Goal: Task Accomplishment & Management: Complete application form

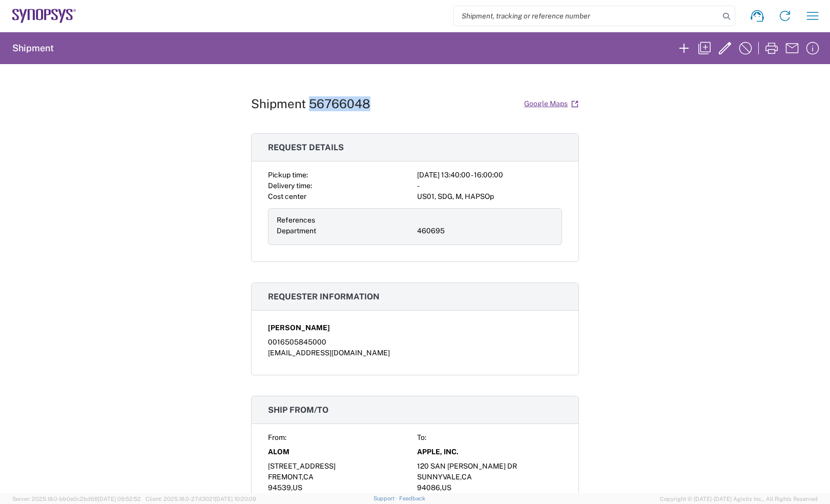
click at [50, 15] on icon at bounding box center [44, 16] width 64 height 14
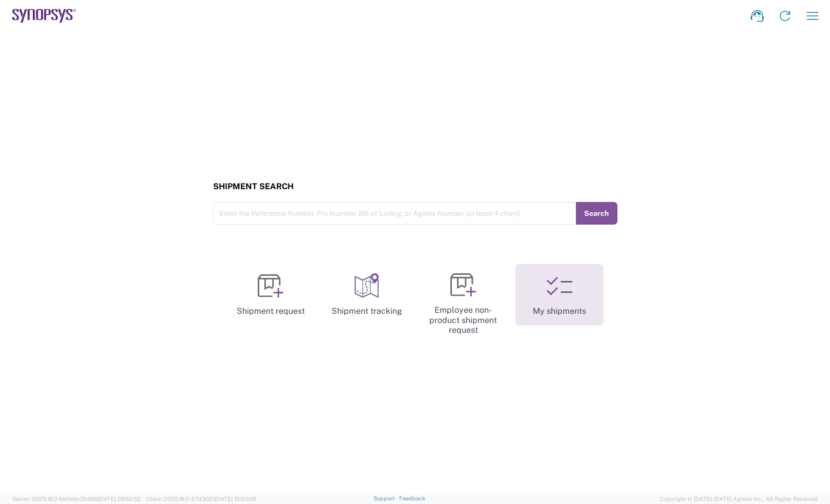
click at [590, 305] on link "My shipments" at bounding box center [559, 294] width 88 height 61
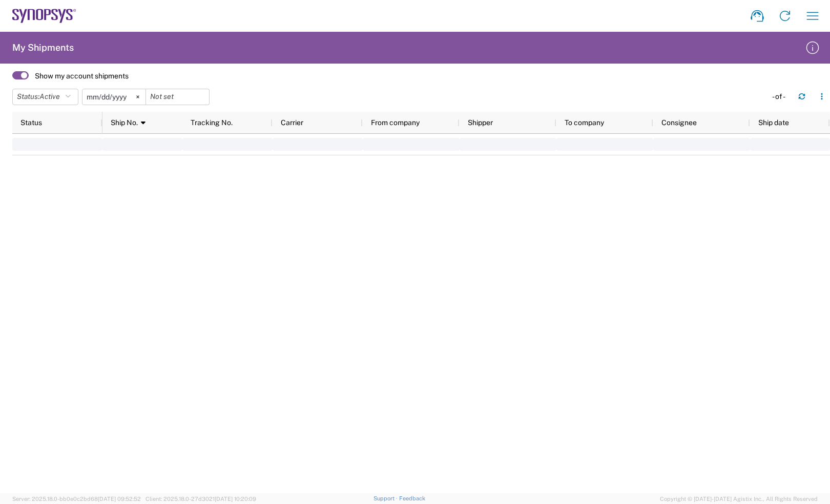
click at [68, 19] on icon at bounding box center [69, 14] width 7 height 11
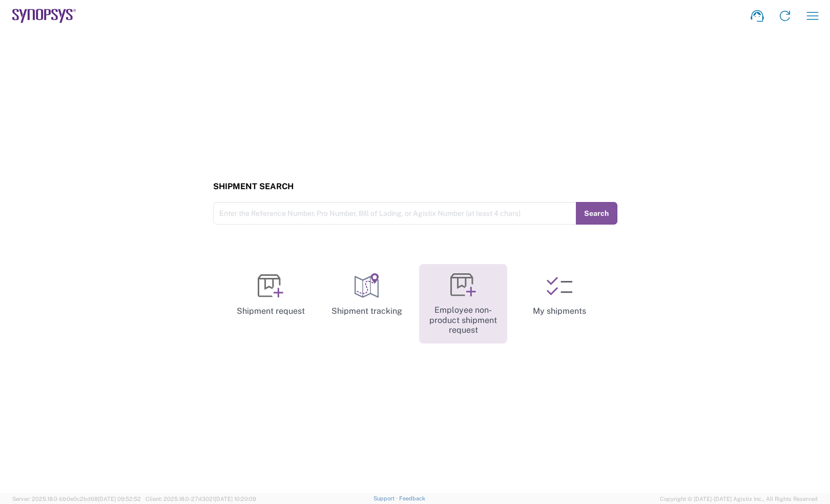
click at [467, 297] on icon at bounding box center [463, 285] width 26 height 26
click at [472, 296] on icon at bounding box center [463, 285] width 26 height 26
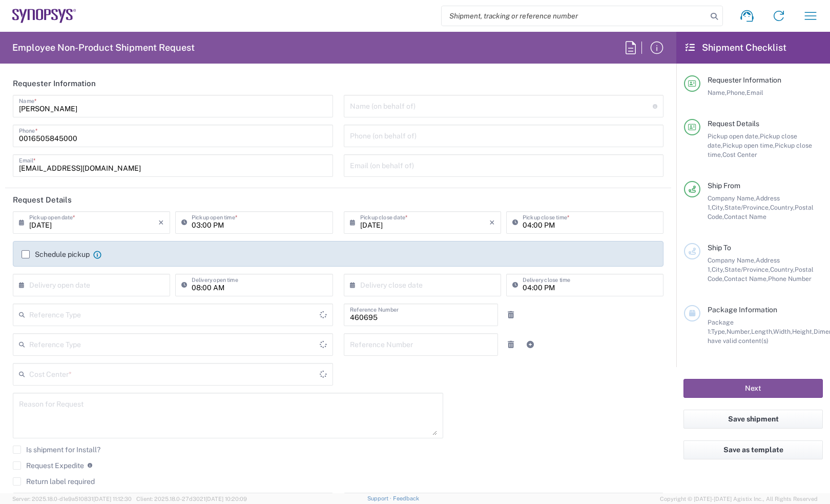
type input "Department"
type input "[GEOGRAPHIC_DATA]"
type input "US01, SDG, M, HAPSOp 460695"
type input "Delivered at Place"
type input "California"
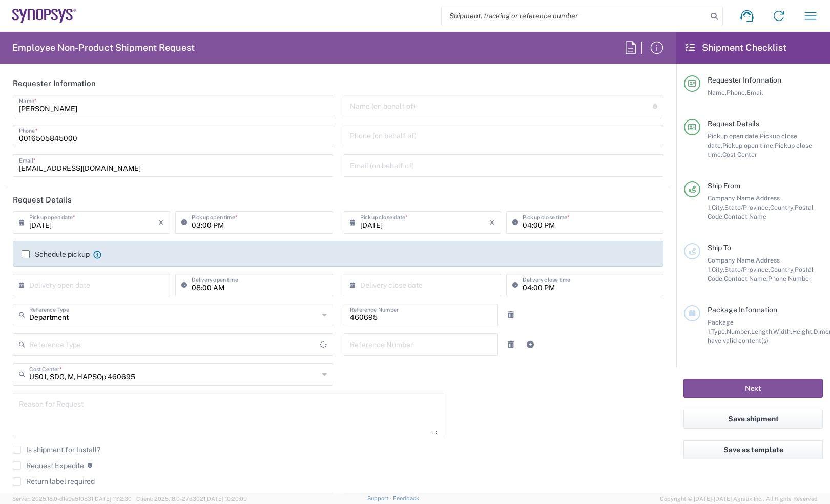
type input "United States"
click at [78, 223] on input "09/10/2025" at bounding box center [93, 222] width 129 height 18
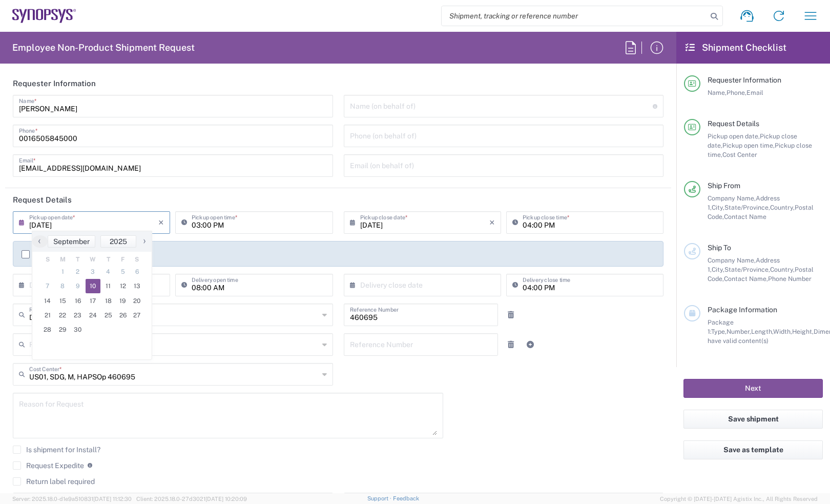
type input "Headquarters USSV"
click at [110, 285] on span "11" at bounding box center [107, 286] width 15 height 14
type input "09/11/2025"
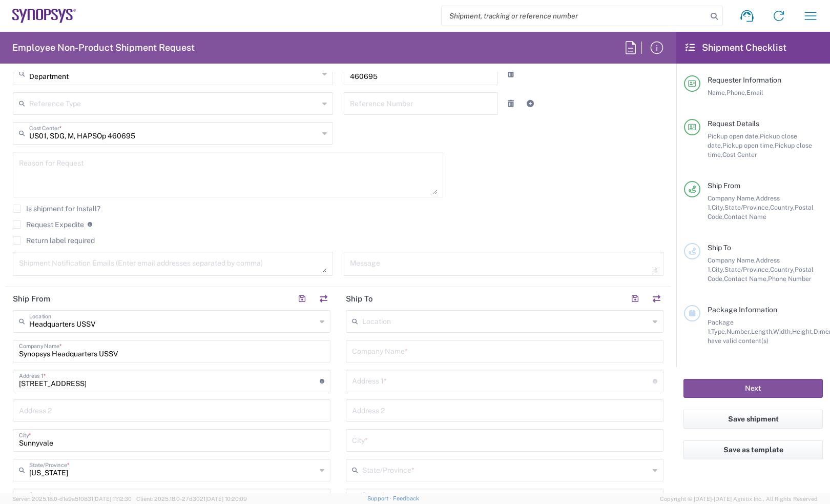
scroll to position [448, 0]
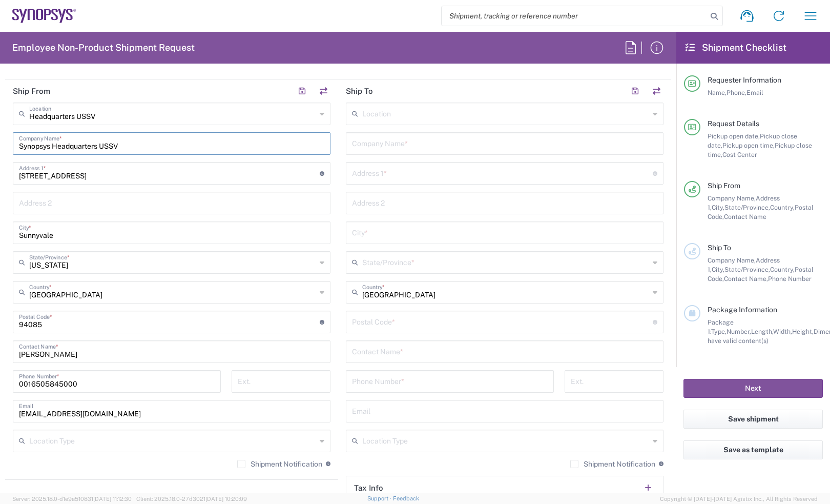
drag, startPoint x: 137, startPoint y: 140, endPoint x: -38, endPoint y: 142, distance: 175.2
click at [0, 142] on html "Shipment request Shipment tracking Employee non-product shipment request My shi…" at bounding box center [415, 252] width 830 height 504
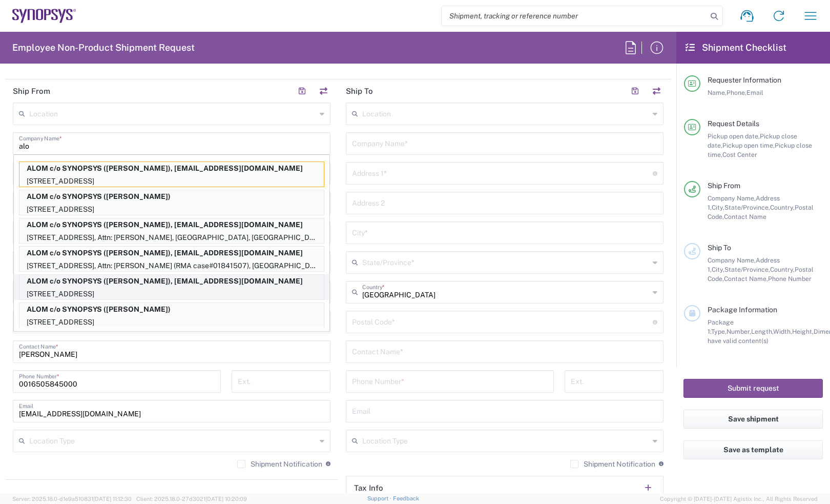
click at [54, 280] on p "ALOM c/o SYNOPSYS (Nirali Trivedi), synopsyssupport@alom.com" at bounding box center [171, 281] width 304 height 13
type input "ALOM c/o SYNOPSYS"
type input "48105 Warm Springs Blvd."
type input "Fremont"
type input "94539"
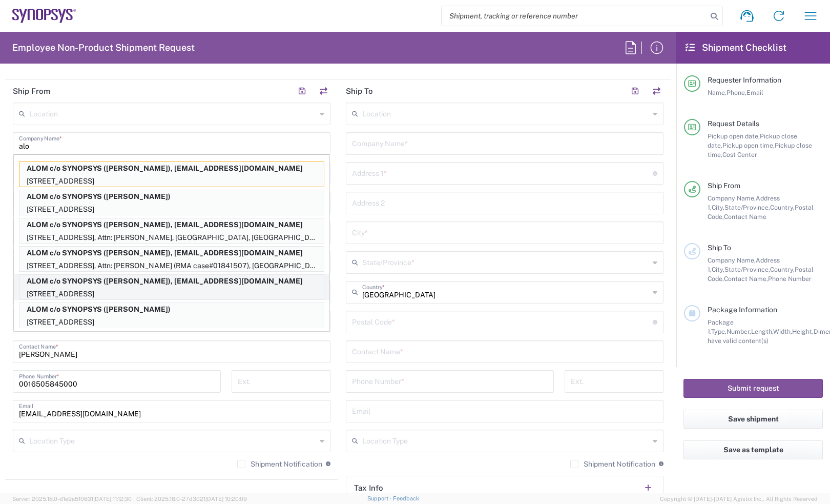
type input "Nirali Trivedi"
type input "4086498039"
type input "synopsyssupport@alom.com"
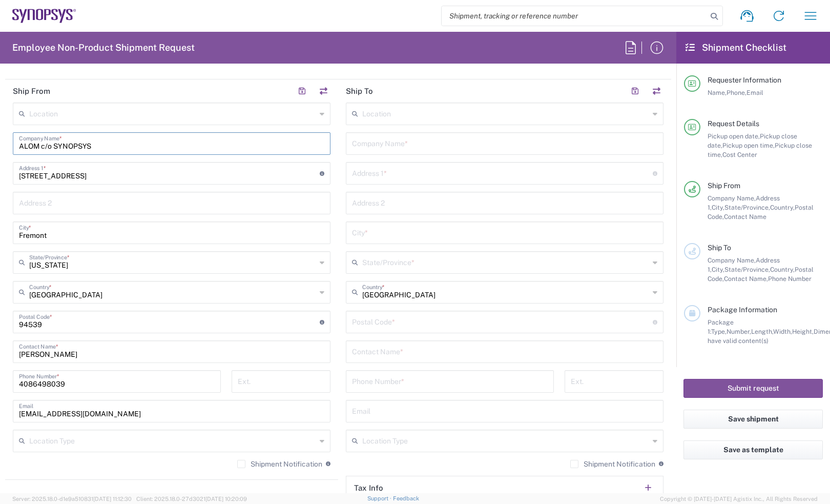
click at [393, 145] on input "text" at bounding box center [504, 143] width 305 height 18
type input "APPLE, INC."
type input "120 SAN GABRIEL DR"
type input "M/S 24 1HWT"
type input "SUNNYVALE"
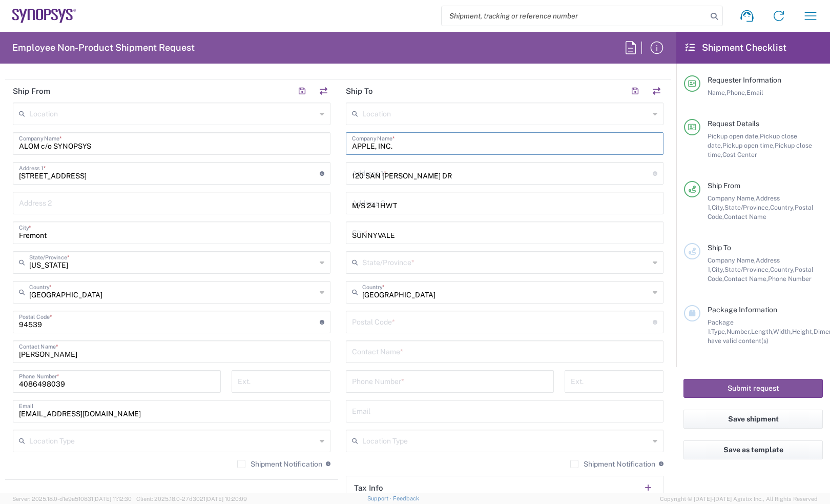
type input "California"
type input "United States"
type input "94086"
type input "4082026210"
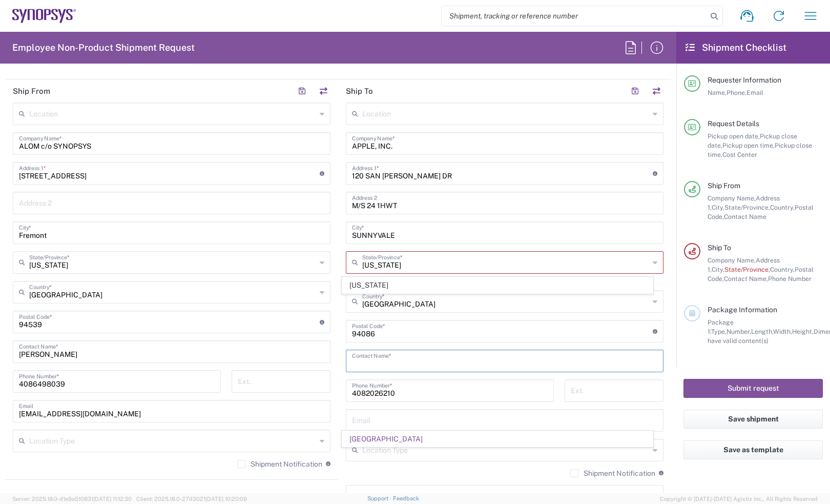
click at [413, 360] on input "text" at bounding box center [504, 360] width 305 height 18
paste input "Bharat Sachdeva"
type input "Bharat Sachdeva"
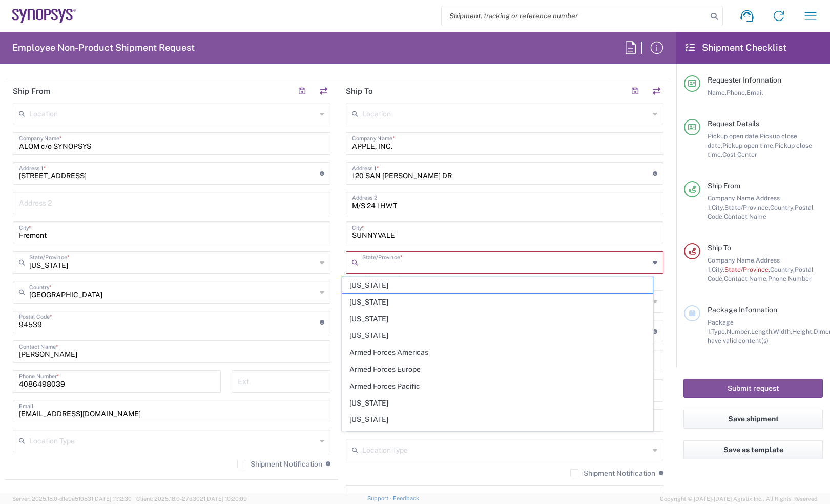
click at [446, 259] on input "text" at bounding box center [505, 262] width 287 height 18
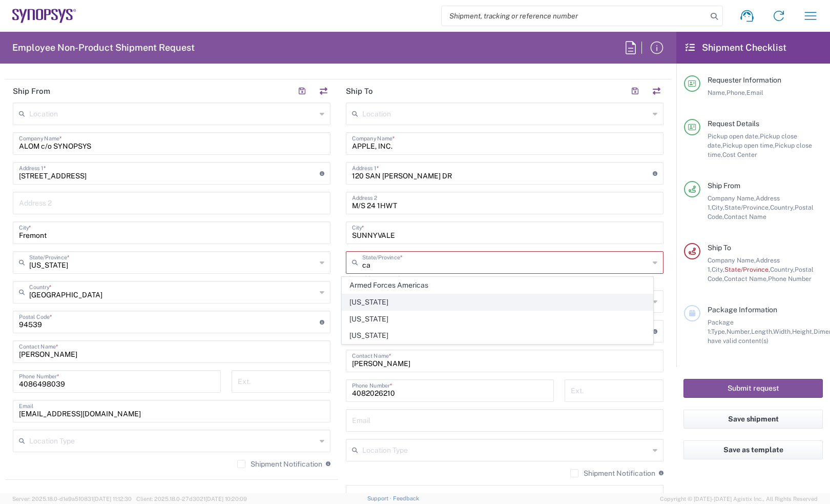
click at [384, 299] on span "California" at bounding box center [497, 302] width 311 height 16
type input "California"
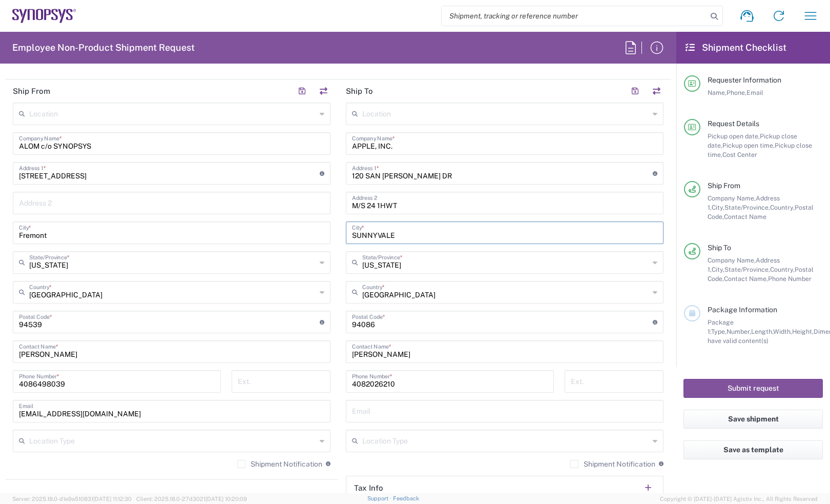
drag, startPoint x: 418, startPoint y: 233, endPoint x: 309, endPoint y: 239, distance: 109.2
click at [309, 239] on div "Ship From Location Aachen DE04 Agrate Brianza IT01 Aschheim DE02 Atlanta US60 A…" at bounding box center [338, 307] width 666 height 457
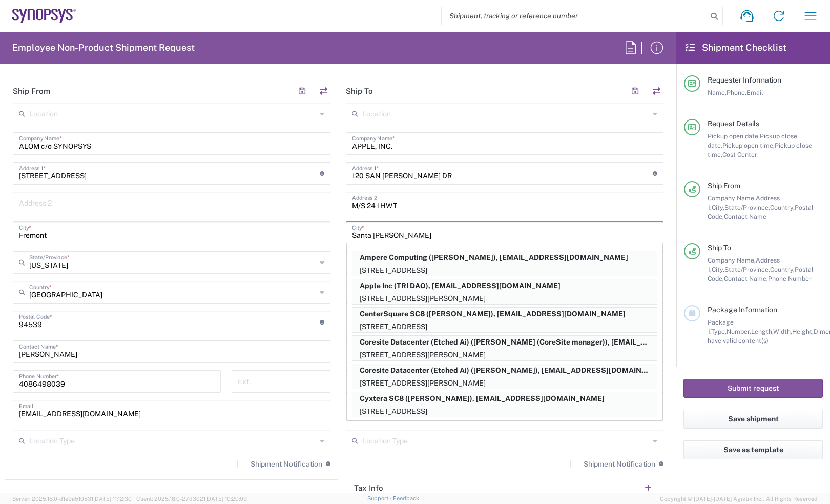
type input "Santa Clara"
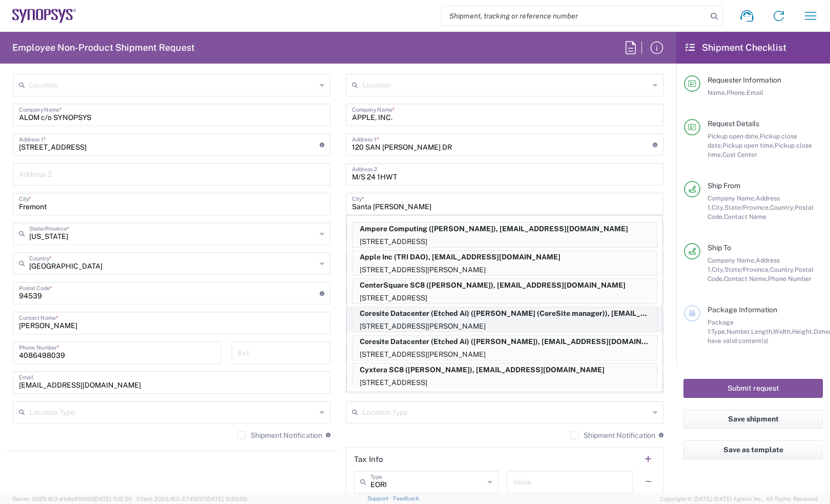
scroll to position [512, 0]
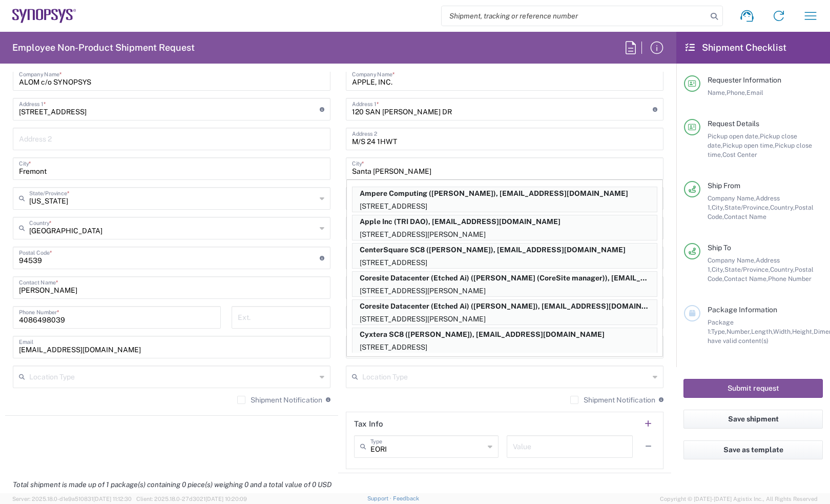
drag, startPoint x: 416, startPoint y: 113, endPoint x: 425, endPoint y: 112, distance: 9.3
click at [416, 113] on input "120 SAN GABRIEL DR" at bounding box center [502, 108] width 301 height 18
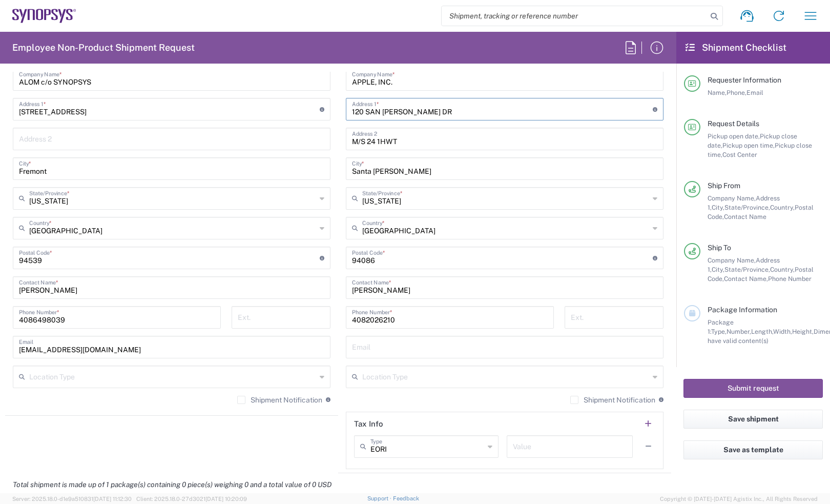
drag, startPoint x: 435, startPoint y: 109, endPoint x: 249, endPoint y: 113, distance: 186.0
click at [249, 113] on div "Ship From Location Aachen DE04 Agrate Brianza IT01 Aschheim DE02 Atlanta US60 A…" at bounding box center [338, 243] width 666 height 457
paste input "335 Brokaw Road, Santa Clara, CA, 95050-4347"
click at [502, 114] on input "335 Brokaw Road, Santa Clara, CA, 95050-4347" at bounding box center [502, 108] width 301 height 18
click at [501, 114] on input "335 Brokaw Road, Santa Clara, CA, 95050-4347" at bounding box center [502, 108] width 301 height 18
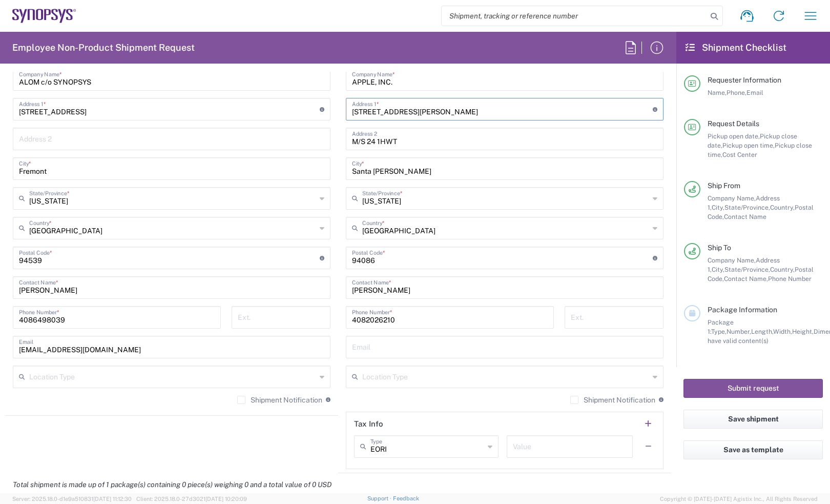
drag, startPoint x: 501, startPoint y: 114, endPoint x: 466, endPoint y: 113, distance: 34.9
click at [466, 113] on input "335 Brokaw Road, Santa Clara, CA, 95050-4347" at bounding box center [502, 108] width 301 height 18
type input "335 Brokaw Road, Santa Clara, CA,"
click at [427, 352] on input "text" at bounding box center [504, 346] width 305 height 18
click at [377, 320] on input "4082026210" at bounding box center [450, 316] width 196 height 18
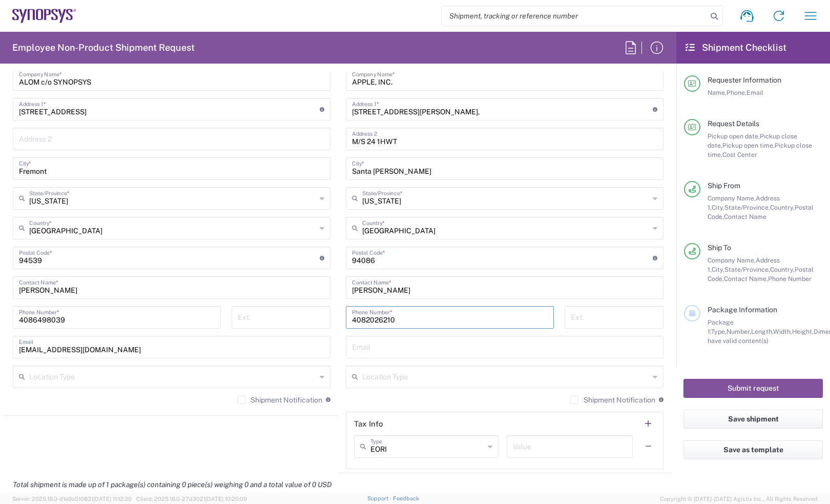
click at [371, 254] on input "undefined" at bounding box center [502, 257] width 301 height 18
drag, startPoint x: 388, startPoint y: 259, endPoint x: 337, endPoint y: 259, distance: 51.2
click at [338, 259] on main "Location Aachen DE04 Agrate Brianza IT01 Aschheim DE02 Atlanta US60 Austin US26…" at bounding box center [504, 253] width 333 height 430
paste input "95050-4347"
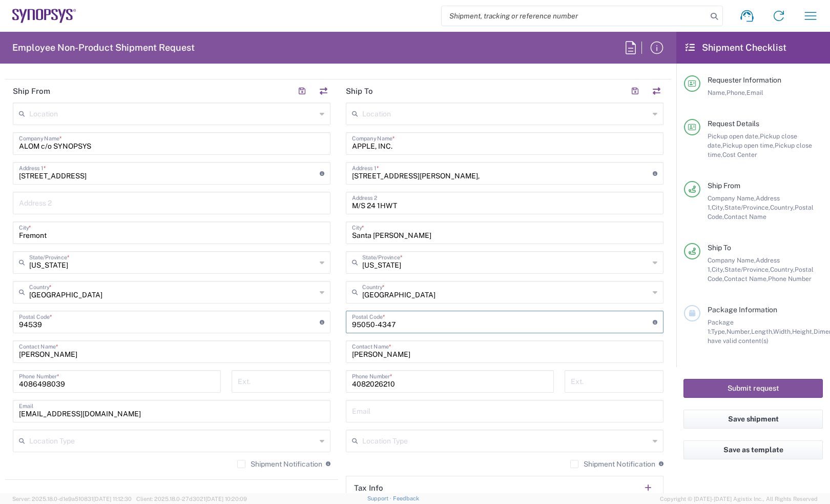
type input "95050-4347"
drag, startPoint x: 482, startPoint y: 177, endPoint x: 408, endPoint y: 182, distance: 73.9
click at [408, 182] on div "335 Brokaw Road, Santa Clara, CA, Address 1 * For cross streets use street name…" at bounding box center [505, 173] width 318 height 23
type input "335 Brokaw Road"
drag, startPoint x: 408, startPoint y: 201, endPoint x: 249, endPoint y: 198, distance: 158.3
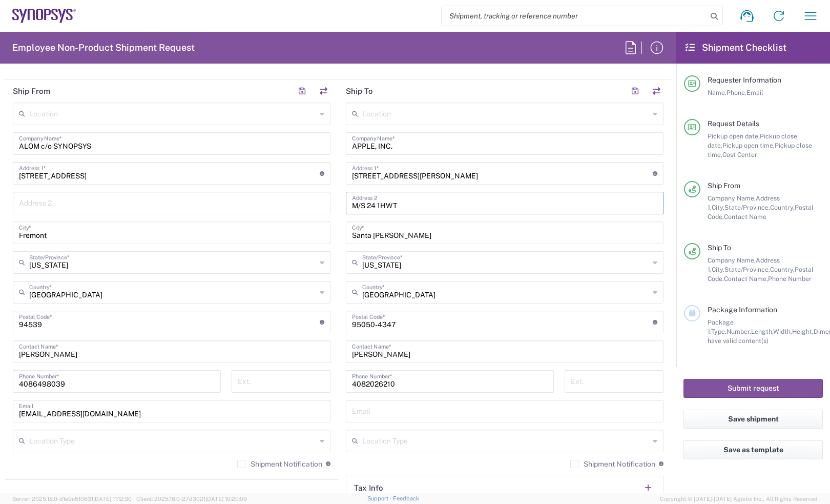
click at [249, 198] on div "Ship From Location Aachen DE04 Agrate Brianza IT01 Aschheim DE02 Atlanta US60 A…" at bounding box center [338, 307] width 666 height 457
drag, startPoint x: 398, startPoint y: 384, endPoint x: 304, endPoint y: 383, distance: 94.8
click at [304, 383] on div "Ship From Location Aachen DE04 Agrate Brianza IT01 Aschheim DE02 Atlanta US60 A…" at bounding box center [338, 307] width 666 height 457
click at [304, 383] on input "tel" at bounding box center [281, 380] width 87 height 18
paste input "510-509-4670"
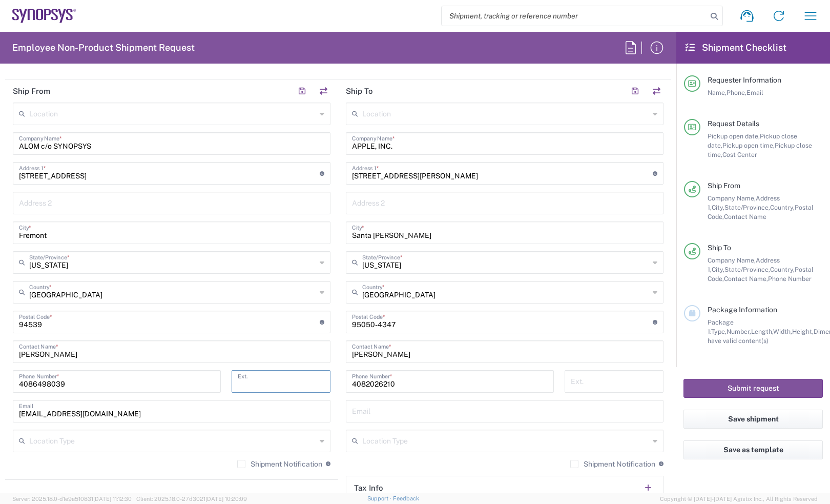
type input "510-509-4670"
drag, startPoint x: 405, startPoint y: 385, endPoint x: 310, endPoint y: 388, distance: 94.3
click at [310, 388] on div "Ship From Location Aachen DE04 Agrate Brianza IT01 Aschheim DE02 Atlanta US60 A…" at bounding box center [338, 307] width 666 height 457
paste input "510-509-467"
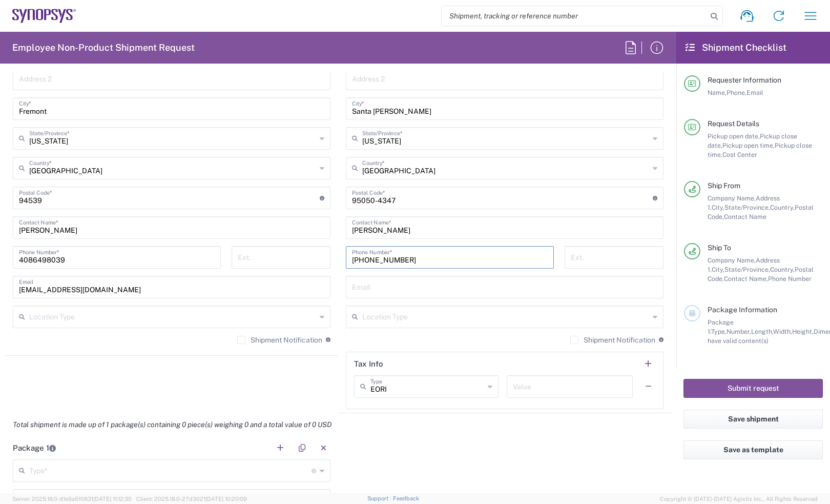
scroll to position [576, 0]
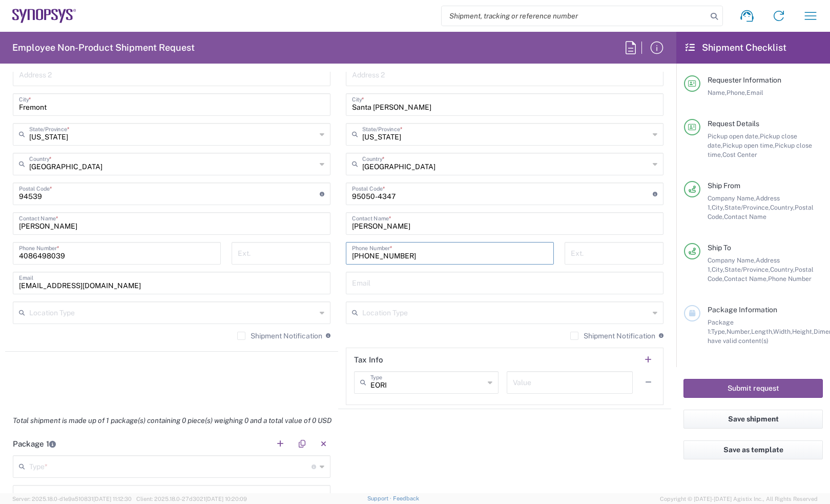
type input "510-509-4670"
click at [372, 269] on div "510-509-4670 Phone Number *" at bounding box center [450, 257] width 219 height 30
click at [368, 278] on input "text" at bounding box center [504, 282] width 305 height 18
paste input "bsachdeva@apple.com"
type input "bsachdeva@apple.com"
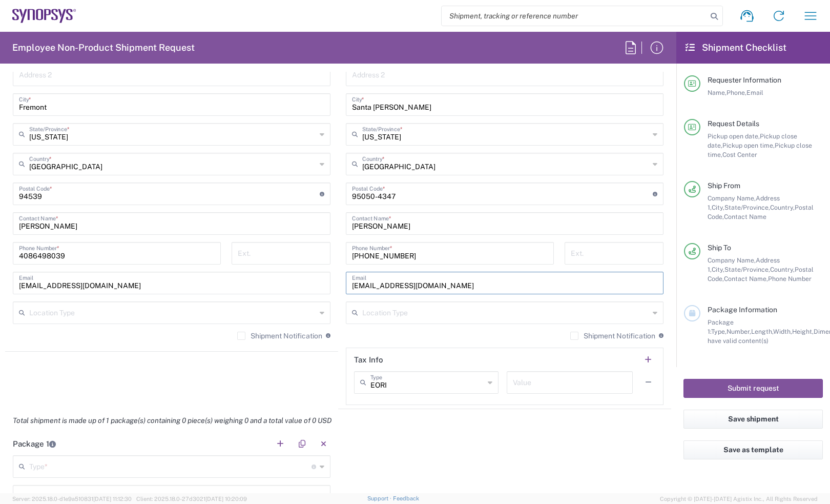
click at [254, 341] on div "Shipment Notification If checked, a shipment notification email will be sent to…" at bounding box center [172, 339] width 318 height 16
click at [246, 330] on div "Location Aachen DE04 Agrate Brianza IT01 Aschheim DE02 Atlanta US60 Austin US26…" at bounding box center [172, 160] width 318 height 373
click at [237, 334] on label "Shipment Notification" at bounding box center [279, 335] width 85 height 8
click at [241, 335] on input "Shipment Notification" at bounding box center [241, 335] width 0 height 0
click at [570, 333] on label "Shipment Notification" at bounding box center [612, 335] width 85 height 8
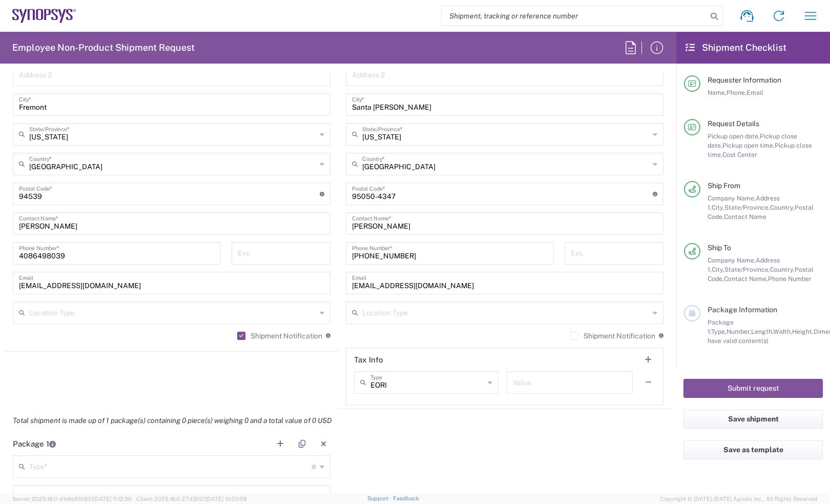
click at [574, 335] on input "Shipment Notification" at bounding box center [574, 335] width 0 height 0
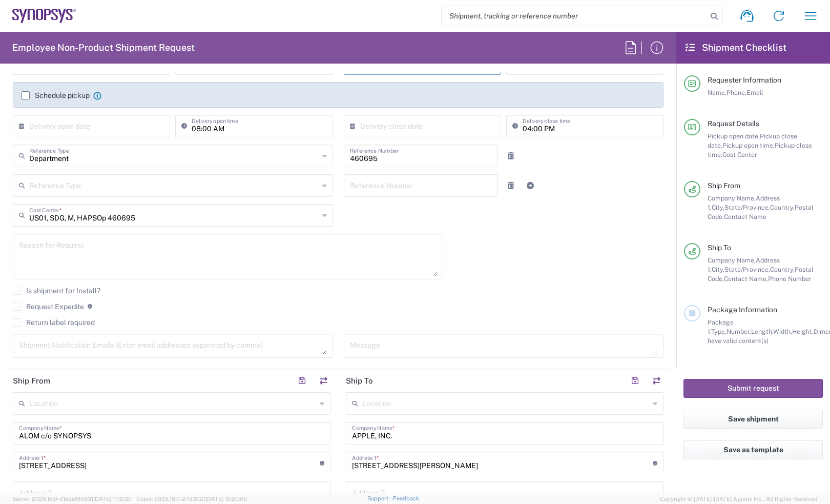
scroll to position [128, 0]
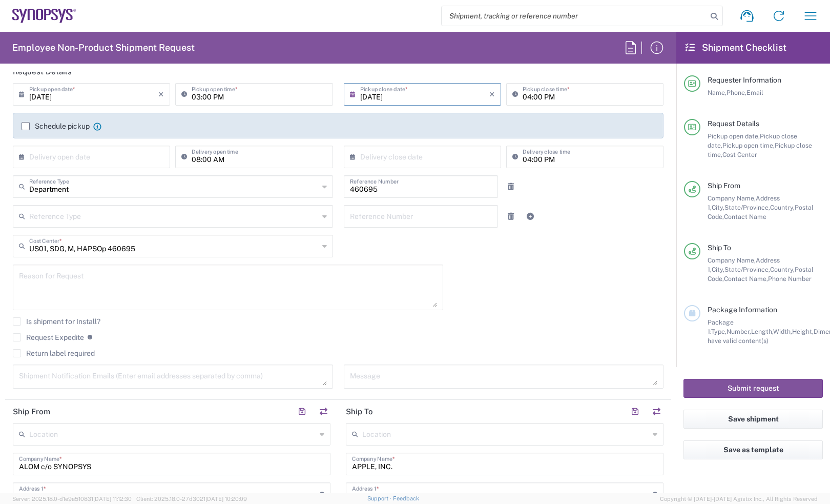
click at [203, 316] on div "Reason for Request" at bounding box center [228, 290] width 441 height 53
click at [140, 283] on textarea at bounding box center [228, 286] width 418 height 39
paste textarea "Need interposer spares at Apple for RMAs"
type textarea "Need interposer spares at Apple for RMAs"
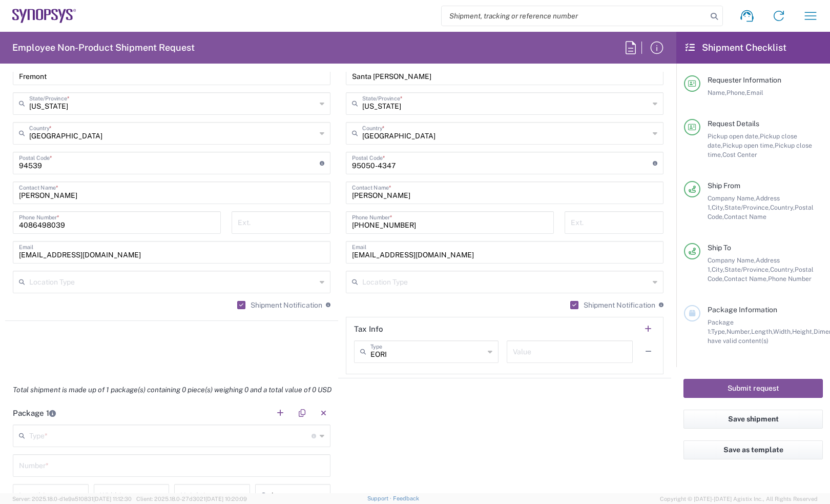
scroll to position [704, 0]
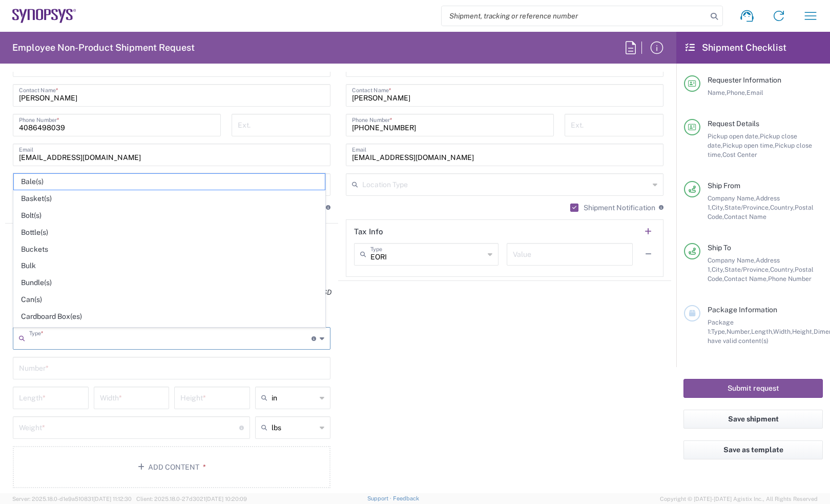
click at [149, 345] on input "text" at bounding box center [170, 337] width 282 height 18
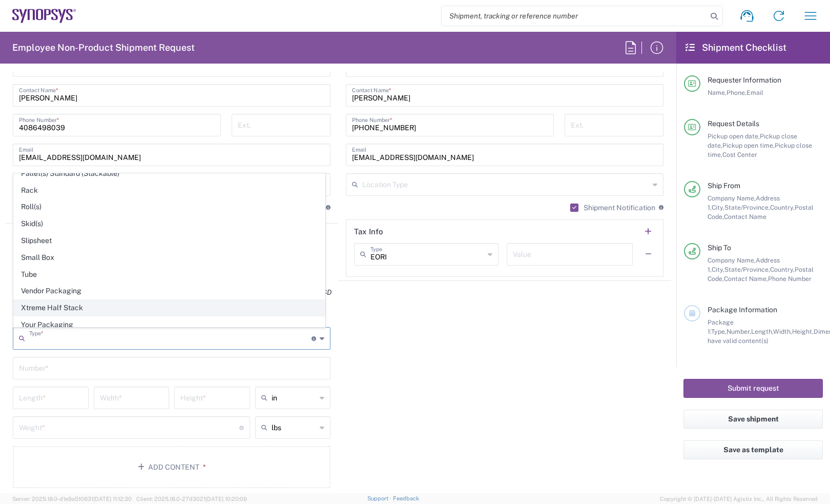
scroll to position [494, 0]
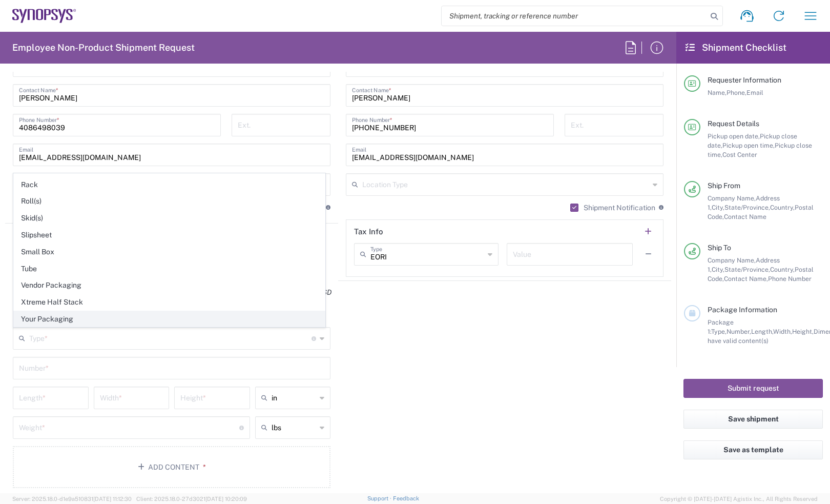
click at [68, 320] on span "Your Packaging" at bounding box center [169, 319] width 311 height 16
type input "Your Packaging"
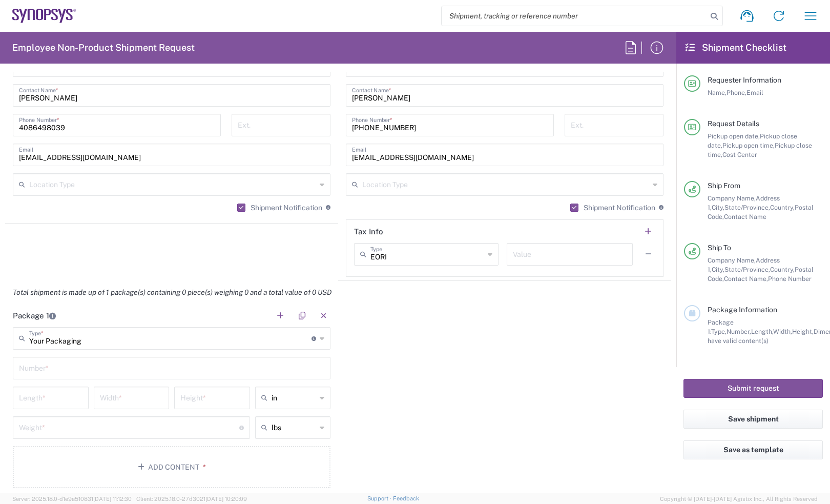
click at [41, 406] on div "Length *" at bounding box center [51, 397] width 76 height 23
drag, startPoint x: 51, startPoint y: 379, endPoint x: 51, endPoint y: 370, distance: 9.2
click at [51, 374] on div "Number *" at bounding box center [172, 367] width 318 height 23
click at [51, 370] on input "text" at bounding box center [171, 367] width 305 height 18
type input "1"
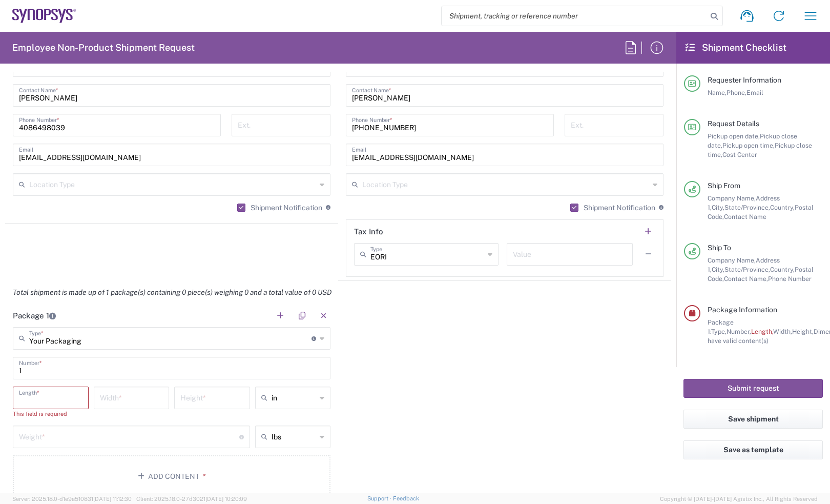
click at [52, 392] on input "number" at bounding box center [51, 397] width 64 height 18
type input "48"
type input "40"
type input "24"
click at [206, 436] on div "Weight * Total weight of package(s) in pounds or kilograms" at bounding box center [131, 427] width 237 height 23
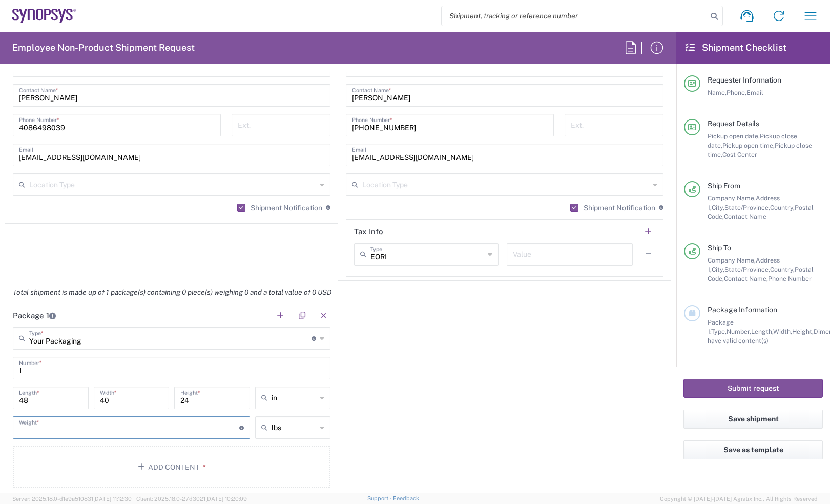
click at [203, 426] on input "number" at bounding box center [129, 426] width 220 height 18
type input "50"
click at [184, 465] on button "Add Content *" at bounding box center [172, 467] width 318 height 42
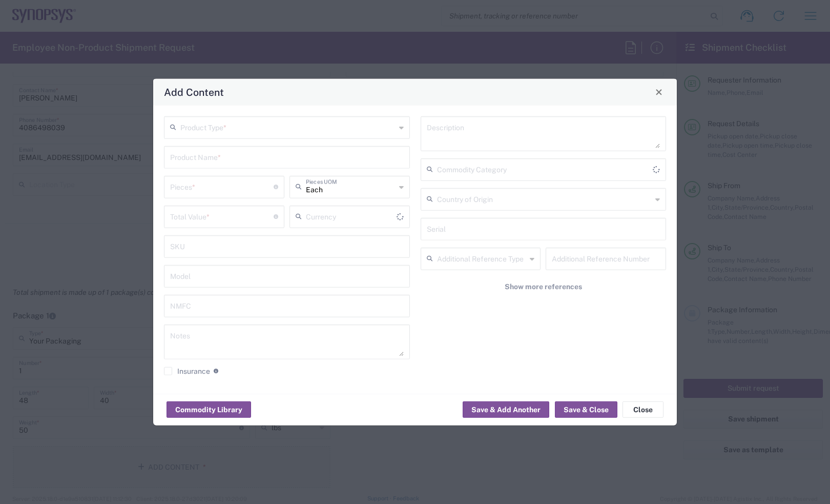
type input "US Dollar"
click at [217, 134] on input "text" at bounding box center [287, 126] width 215 height 18
click at [218, 162] on span "General Commodity" at bounding box center [286, 166] width 243 height 16
type input "General Commodity"
click at [223, 155] on input "text" at bounding box center [287, 156] width 234 height 18
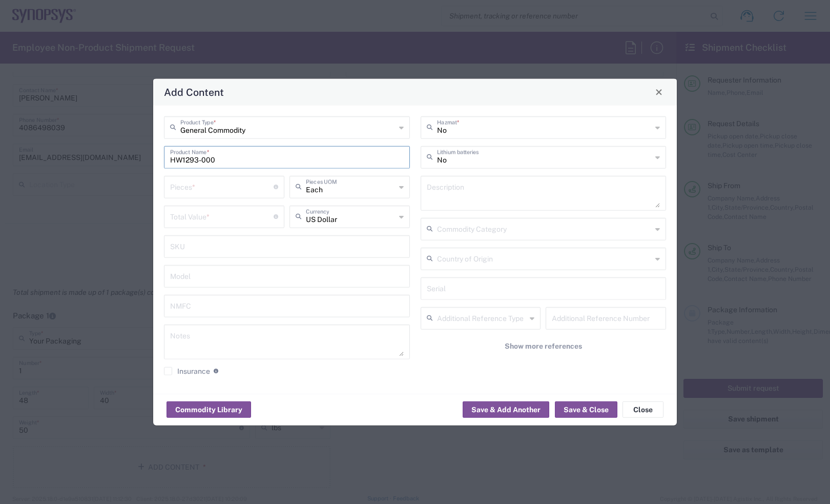
type input "HW1293-000"
click at [494, 179] on textarea at bounding box center [544, 192] width 234 height 29
paste textarea "HAPS-200 HT3 Interposer Replacement Kit"
type textarea "HAPS-200 HT3 Interposer Replacement Kit"
click at [204, 187] on input "number" at bounding box center [221, 186] width 103 height 18
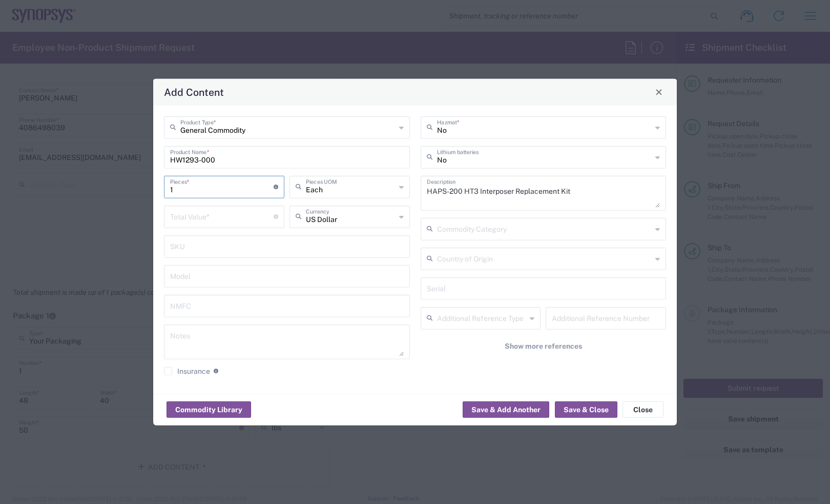
type input "1"
click at [231, 213] on input "number" at bounding box center [221, 215] width 103 height 18
paste input "562.35"
type input "562.35"
click at [177, 338] on textarea at bounding box center [287, 341] width 234 height 29
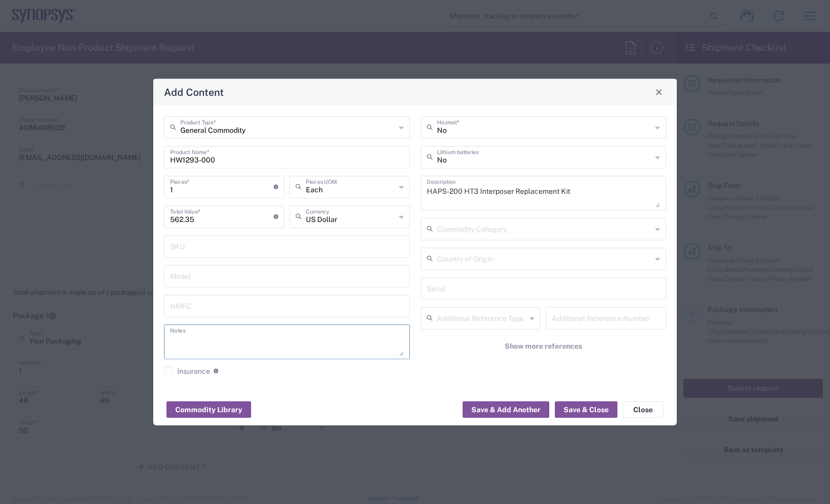
paste textarea "562.35"
type textarea "562.35EA"
drag, startPoint x: 209, startPoint y: 193, endPoint x: 111, endPoint y: 193, distance: 98.3
click at [111, 193] on div "Add Content General Commodity Product Type * HW1293-000 Product Name * 1 Pieces…" at bounding box center [415, 252] width 830 height 504
click at [246, 190] on input "1" at bounding box center [221, 186] width 103 height 18
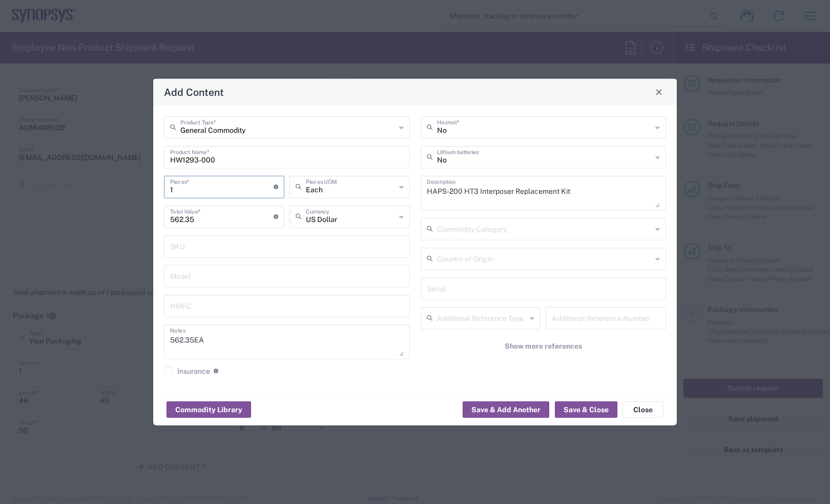
drag, startPoint x: 177, startPoint y: 188, endPoint x: 164, endPoint y: 188, distance: 12.8
click at [164, 188] on div "1 Pieces * Number of pieces inside all the packages" at bounding box center [224, 186] width 120 height 23
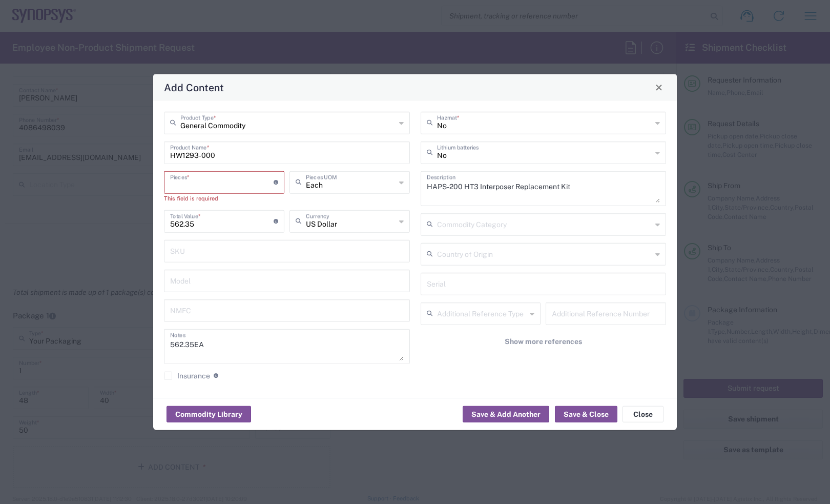
type input "2"
type input "1124.7"
type input "20"
type input "11247"
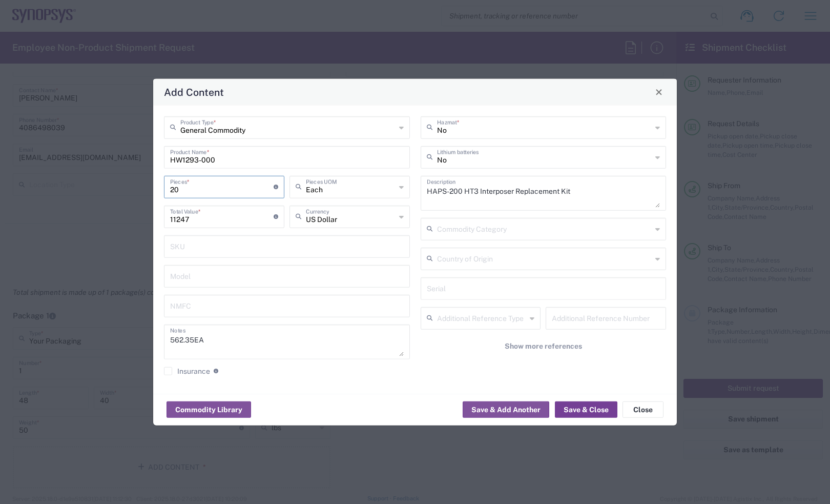
type input "20"
click at [584, 406] on button "Save & Close" at bounding box center [586, 409] width 62 height 16
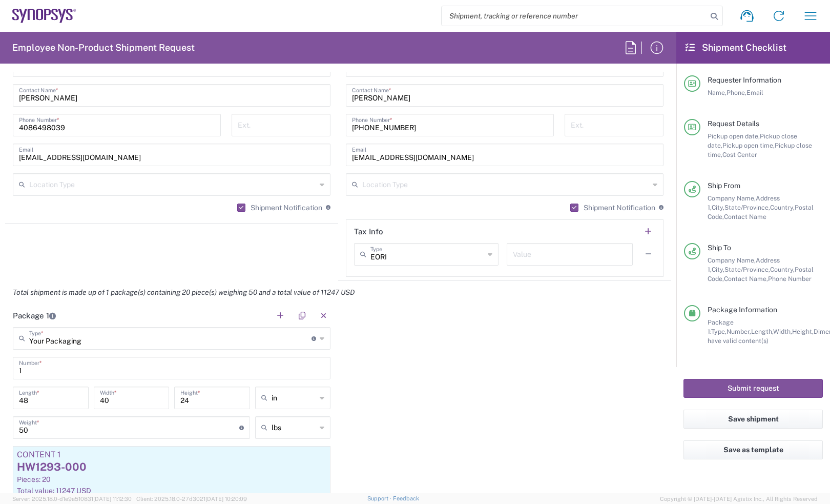
click at [458, 329] on div "Package 1 Your Packaging Type * Material used to package goods Bale(s) Basket(s…" at bounding box center [338, 430] width 666 height 252
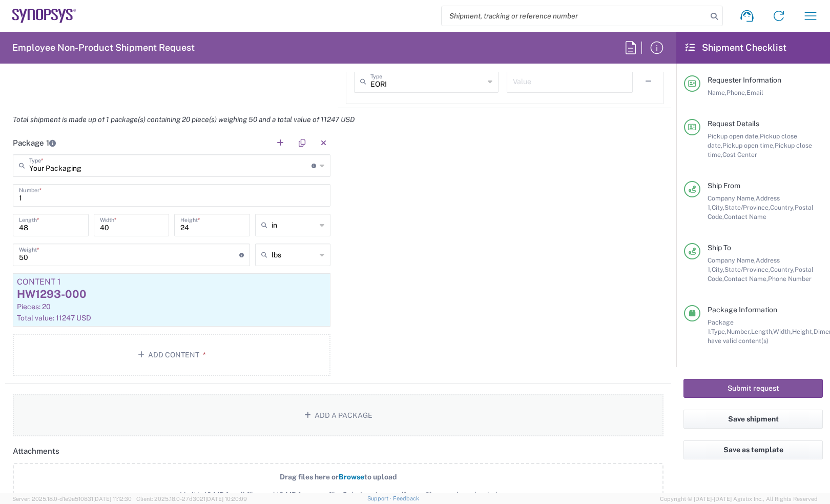
scroll to position [896, 0]
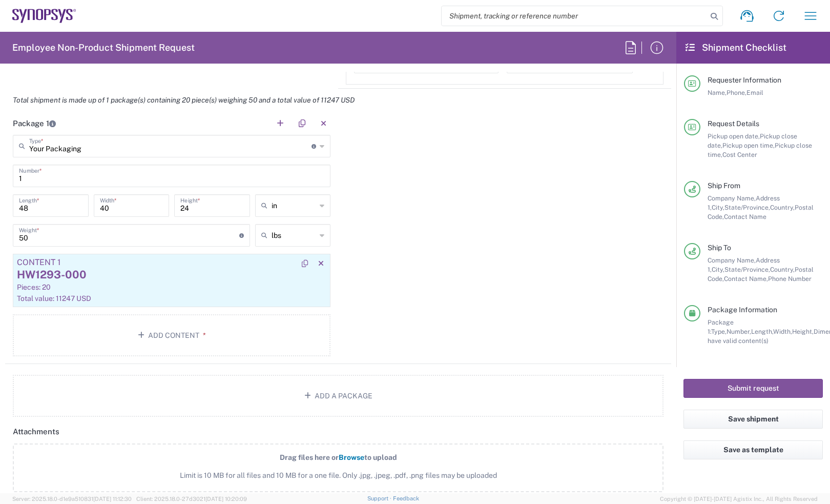
click at [91, 283] on div "Pieces: 20" at bounding box center [171, 286] width 309 height 9
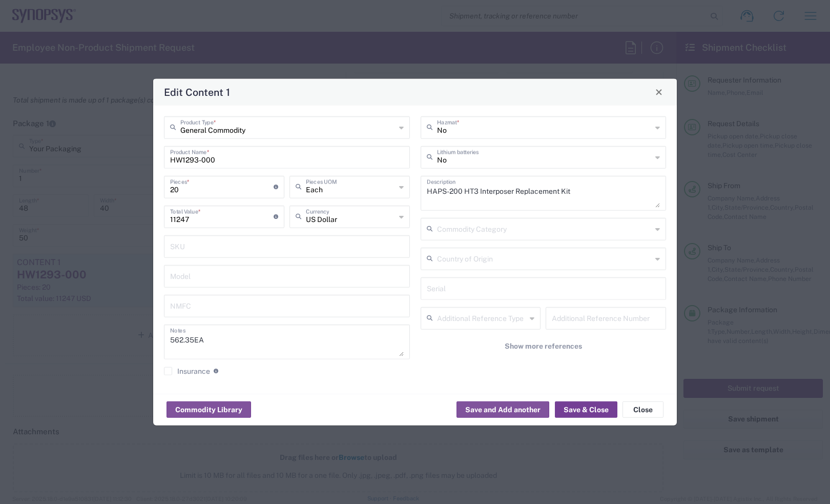
click at [584, 409] on button "Save & Close" at bounding box center [586, 409] width 62 height 16
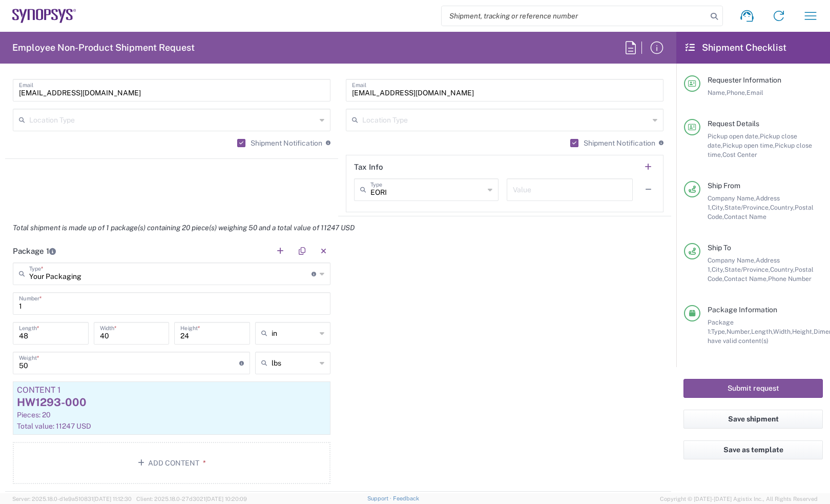
scroll to position [768, 0]
click at [570, 144] on label "Shipment Notification" at bounding box center [612, 143] width 85 height 8
click at [572, 143] on input "Shipment Notification" at bounding box center [572, 143] width 0 height 0
click at [570, 144] on label "Shipment Notification" at bounding box center [612, 143] width 85 height 8
click at [574, 143] on input "Shipment Notification" at bounding box center [574, 143] width 0 height 0
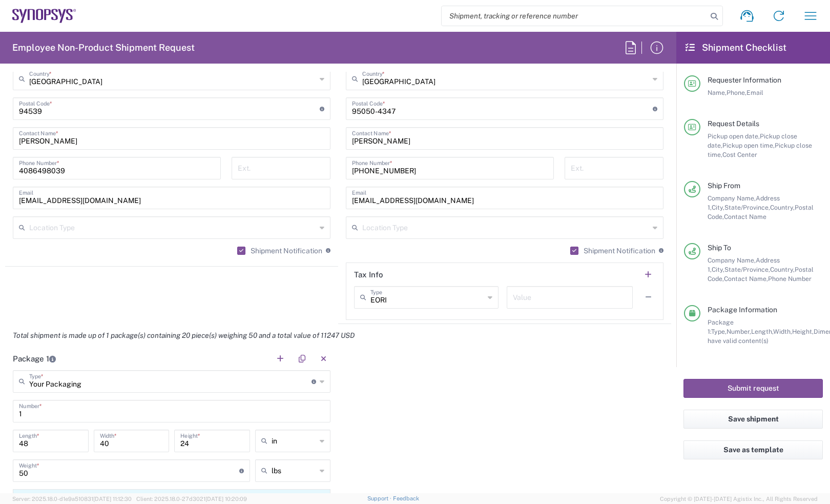
scroll to position [512, 0]
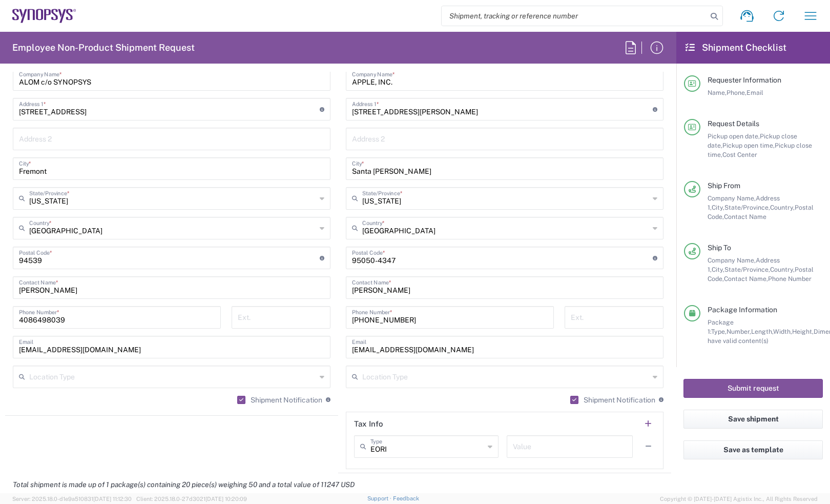
click at [230, 393] on div "Location Aachen DE04 Agrate Brianza IT01 Aschheim DE02 Atlanta US60 Austin US26…" at bounding box center [172, 224] width 318 height 373
click at [237, 397] on label "Shipment Notification" at bounding box center [279, 399] width 85 height 8
click at [239, 400] on input "Shipment Notification" at bounding box center [239, 400] width 0 height 0
click at [572, 398] on label "Shipment Notification" at bounding box center [612, 399] width 85 height 8
click at [572, 400] on input "Shipment Notification" at bounding box center [572, 400] width 0 height 0
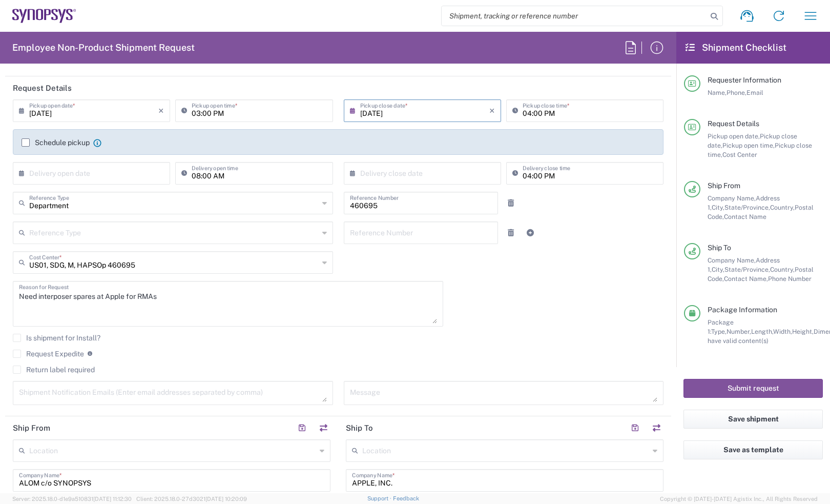
scroll to position [0, 0]
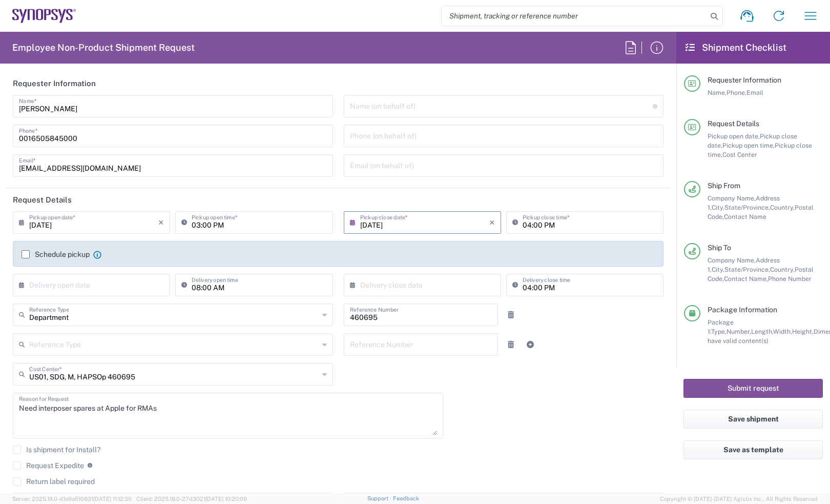
drag, startPoint x: 520, startPoint y: 375, endPoint x: 450, endPoint y: 350, distance: 74.7
click at [520, 375] on div "09/11/2025 × Pickup open date * Cancel Apply 03:00 PM Pickup open time * 09/11/…" at bounding box center [338, 367] width 661 height 312
click at [97, 221] on input "09/11/2025" at bounding box center [93, 222] width 129 height 18
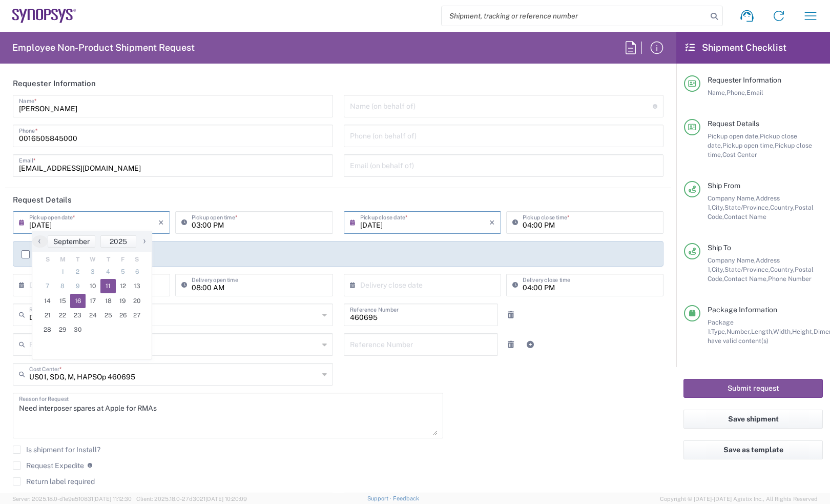
click at [81, 299] on span "16" at bounding box center [77, 300] width 15 height 14
type input "09/16/2025"
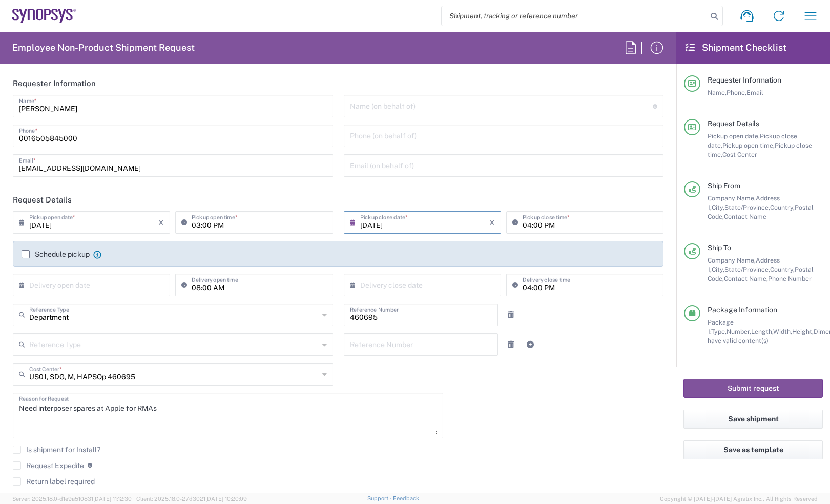
click at [81, 299] on div "× Delivery open date Cancel Apply" at bounding box center [91, 289] width 162 height 30
click at [677, 427] on div "Save shipment" at bounding box center [753, 424] width 154 height 31
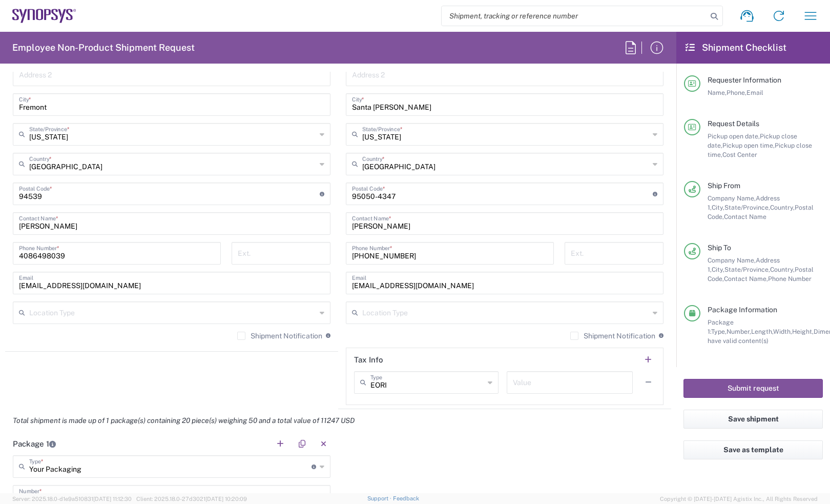
scroll to position [384, 0]
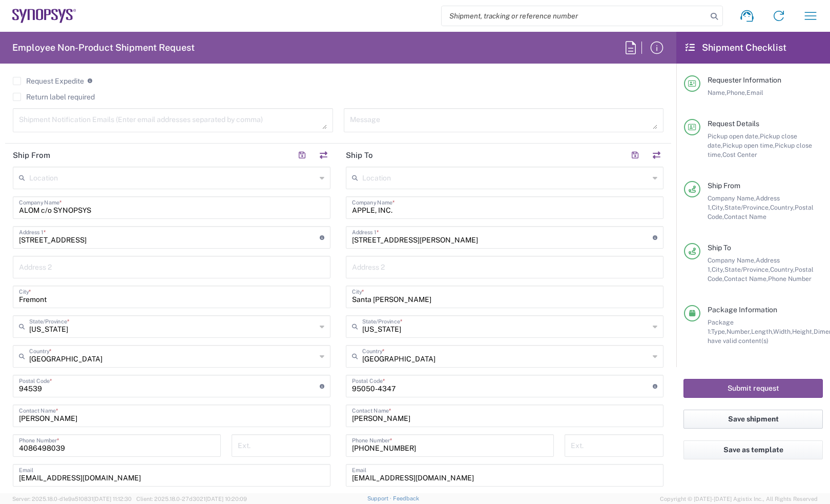
click at [726, 415] on button "Save shipment" at bounding box center [752, 418] width 139 height 19
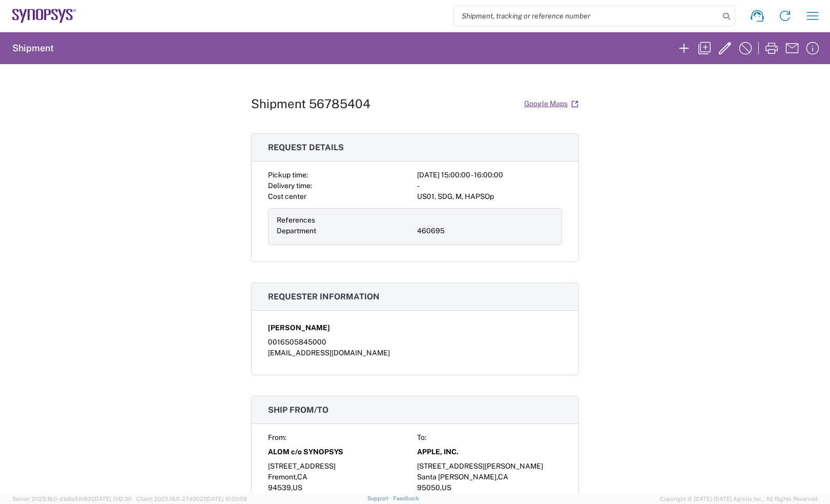
click at [308, 101] on h1 "Shipment 56785404" at bounding box center [310, 103] width 119 height 15
copy h1 "56785404"
click at [782, 123] on div "Shipment 56785404 Google Maps Request details Pickup time: 2025-09-16 15:00:00 …" at bounding box center [415, 278] width 830 height 429
click at [328, 101] on h1 "Shipment 56785404" at bounding box center [310, 103] width 119 height 15
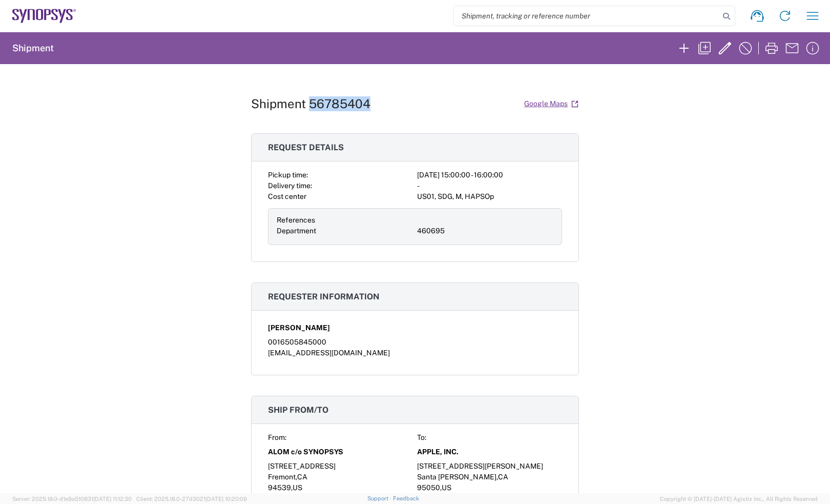
click at [328, 101] on h1 "Shipment 56785404" at bounding box center [310, 103] width 119 height 15
copy h1 "56785404"
click at [482, 79] on div "Shipment 56785404 Google Maps Request details Pickup time: 2025-09-16 15:00:00 …" at bounding box center [415, 278] width 328 height 429
click at [62, 13] on icon at bounding box center [44, 16] width 64 height 14
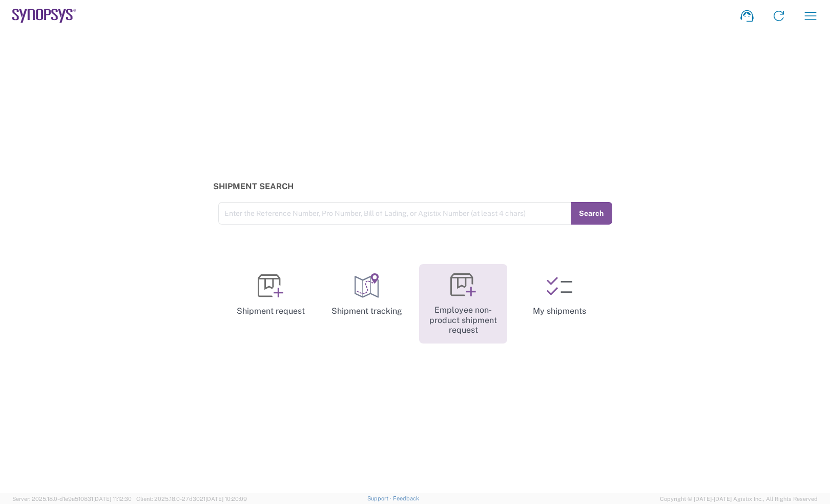
click at [482, 302] on link "Employee non-product shipment request" at bounding box center [463, 303] width 88 height 79
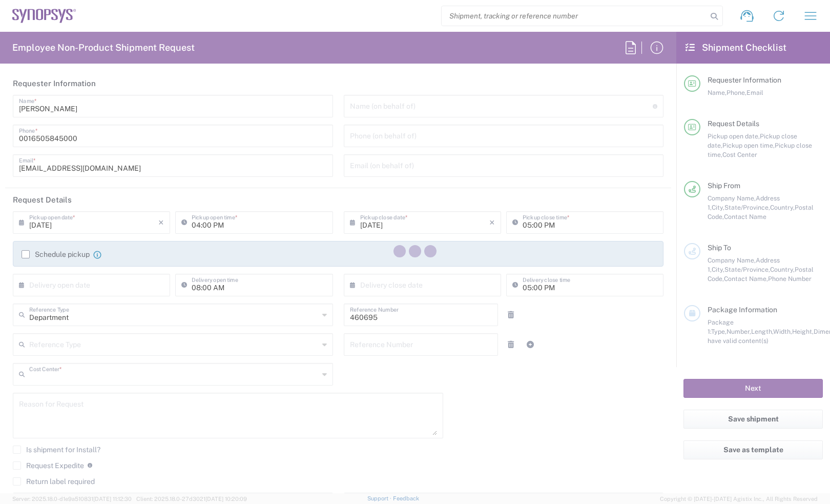
type input "US01, SDG, M, HAPSOp 460695"
type input "California"
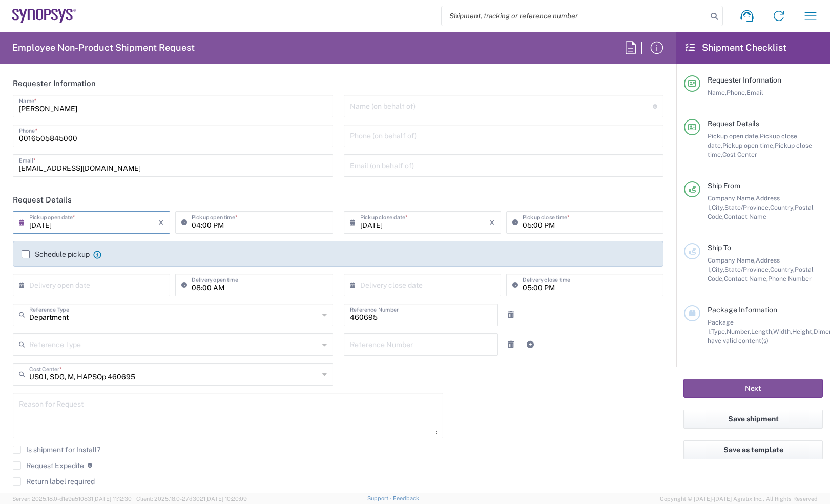
click at [109, 221] on input "09/10/2025" at bounding box center [93, 222] width 129 height 18
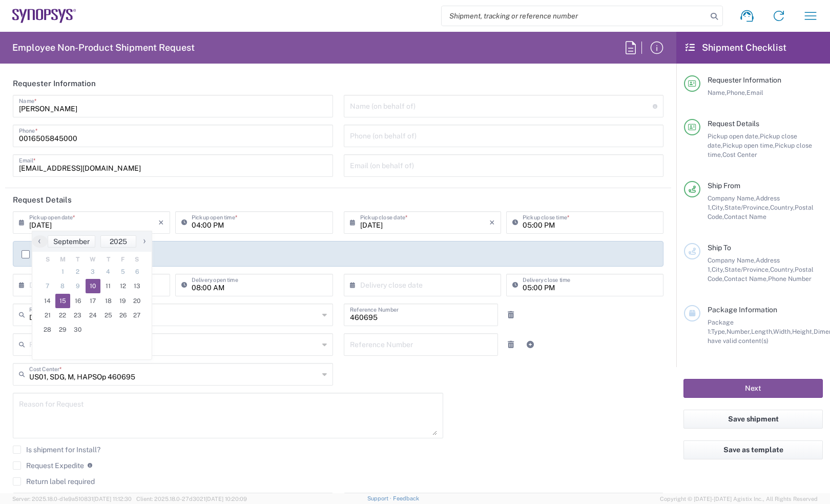
click at [58, 301] on span "15" at bounding box center [62, 300] width 15 height 14
type input "09/15/2025"
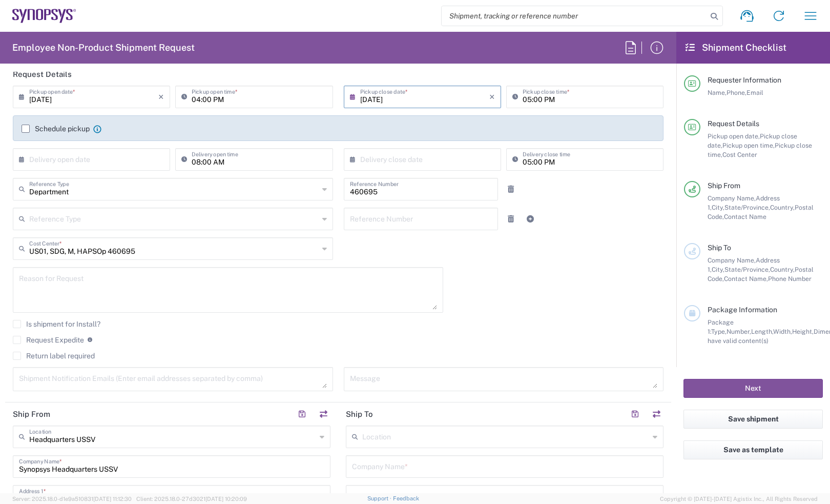
scroll to position [128, 0]
drag, startPoint x: 139, startPoint y: 287, endPoint x: 213, endPoint y: 316, distance: 78.9
click at [139, 287] on textarea at bounding box center [228, 286] width 418 height 39
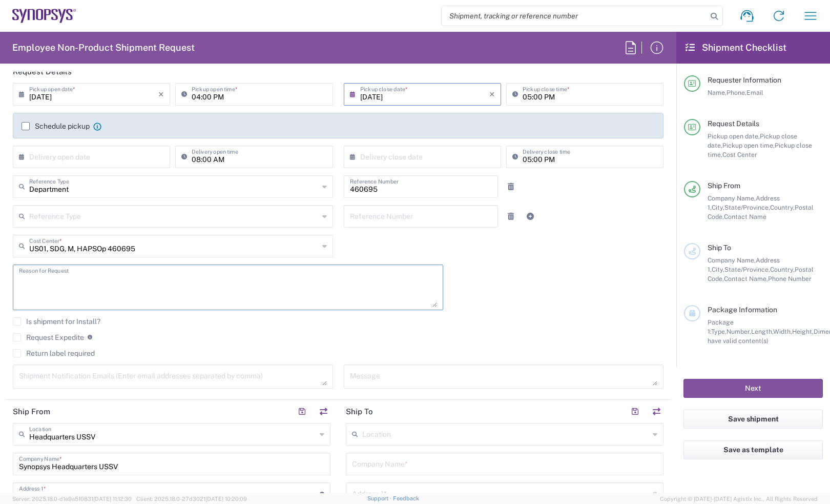
paste textarea "Test Equipment"
type textarea "Test Equipment"
click at [370, 381] on textarea at bounding box center [504, 376] width 308 height 18
paste textarea "Test Equipment"
type textarea "Test Equipment"
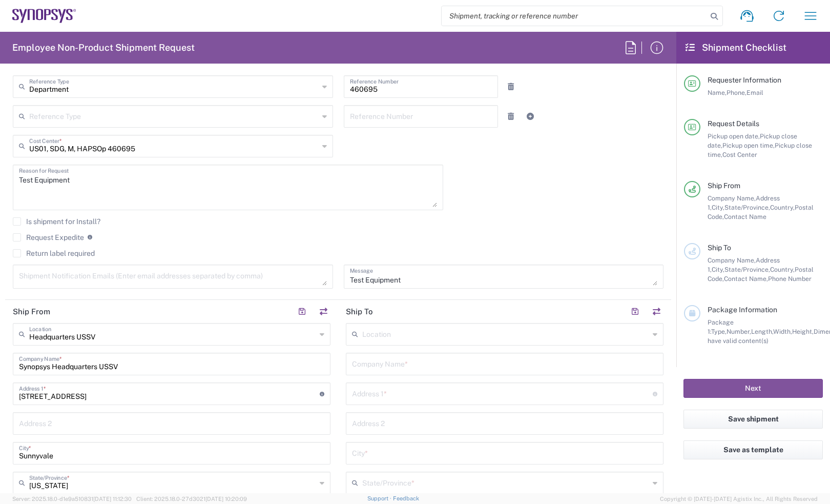
scroll to position [320, 0]
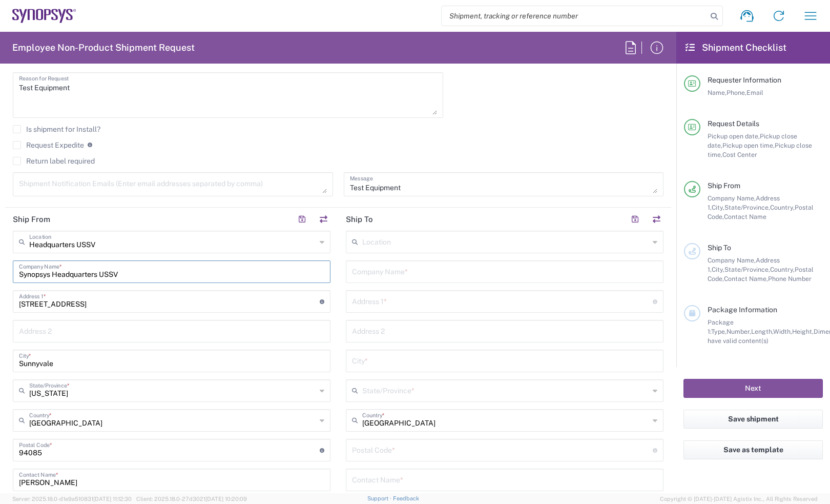
drag, startPoint x: 140, startPoint y: 269, endPoint x: 2, endPoint y: 272, distance: 138.3
click at [2, 272] on form "Requester Information Jerry Domalanta Name * 0016505845000 Phone * jerryd@synop…" at bounding box center [338, 282] width 676 height 421
type input "A"
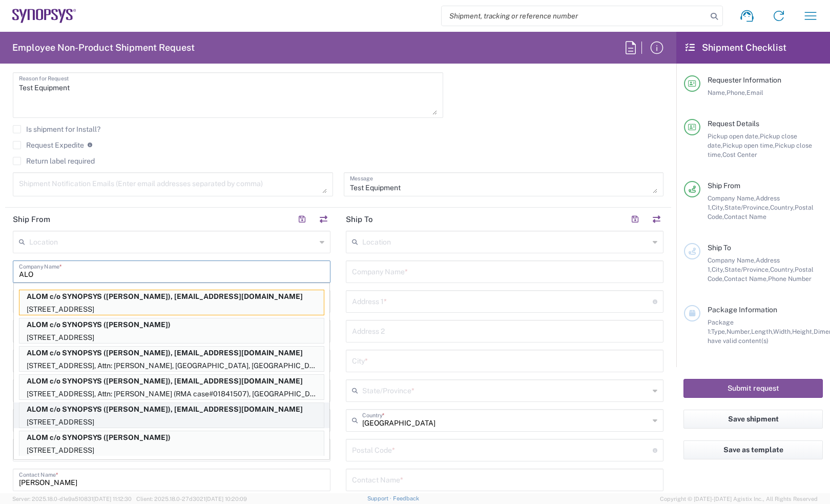
click at [54, 405] on p "ALOM c/o SYNOPSYS (Nirali Trivedi), synopsyssupport@alom.com" at bounding box center [171, 409] width 304 height 13
type input "ALOM c/o SYNOPSYS"
type input "48105 Warm Springs Blvd."
type input "Fremont"
type input "94539"
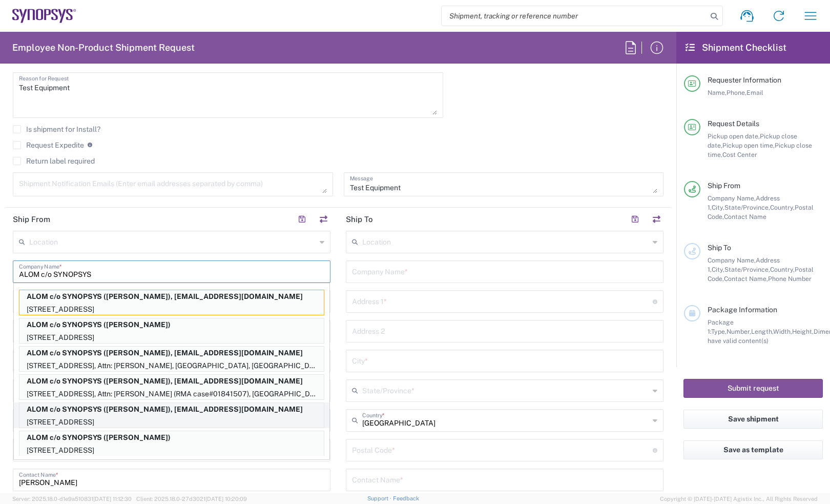
type input "Nirali Trivedi"
type input "4086498039"
type input "synopsyssupport@alom.com"
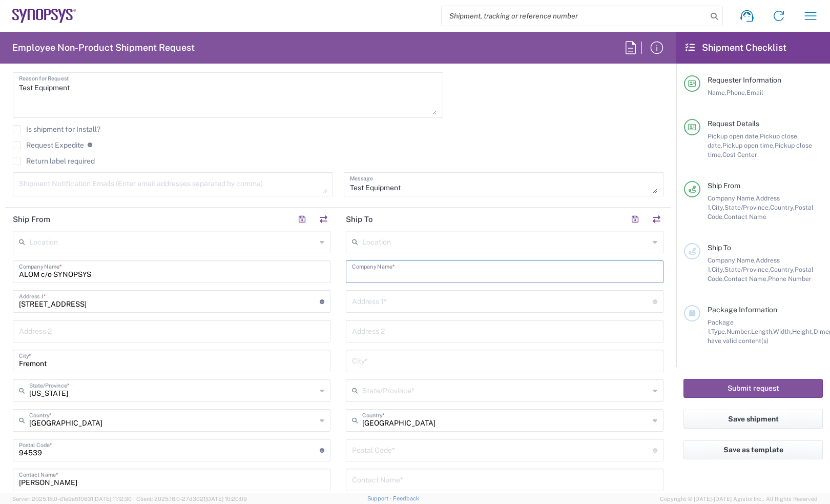
click at [380, 262] on input "text" at bounding box center [504, 271] width 305 height 18
click at [418, 270] on input "text" at bounding box center [504, 271] width 305 height 18
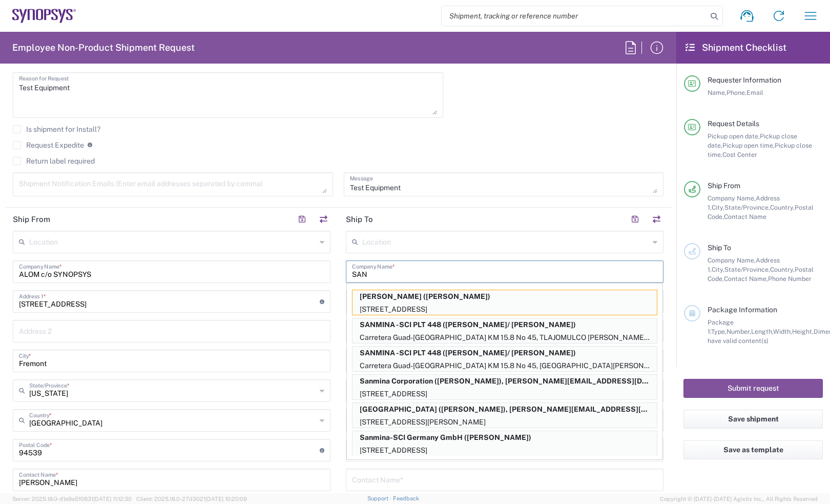
type input "Sanmina Corporation"
type input "60 E. Plumeria"
type input "san jose"
type input "California"
type input "95134"
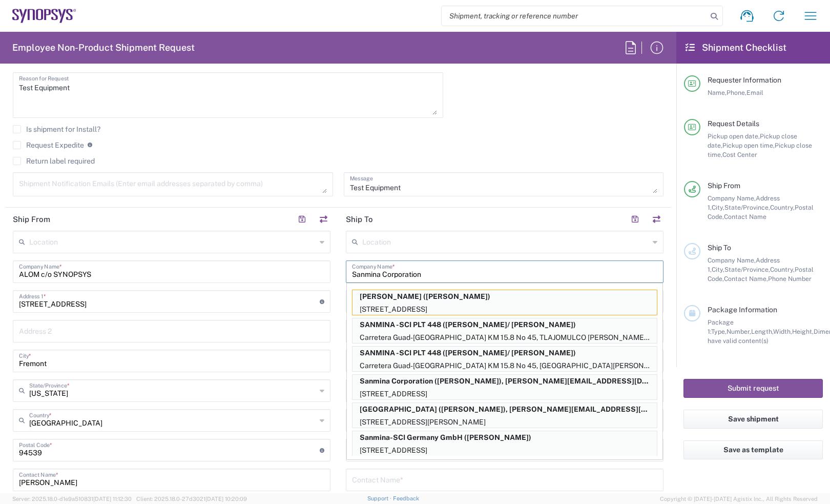
type input "4089811626"
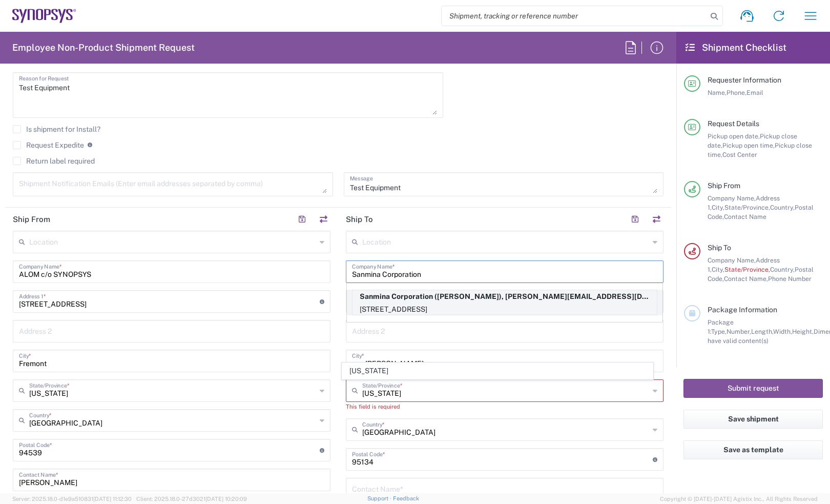
click at [441, 300] on p "Sanmina Corporation (Lisa Phan), alex@premiercircuits.com" at bounding box center [504, 296] width 304 height 13
type input "California"
type input "Lisa Phan"
type input "9169908841"
type input "alex@premiercircuits.com"
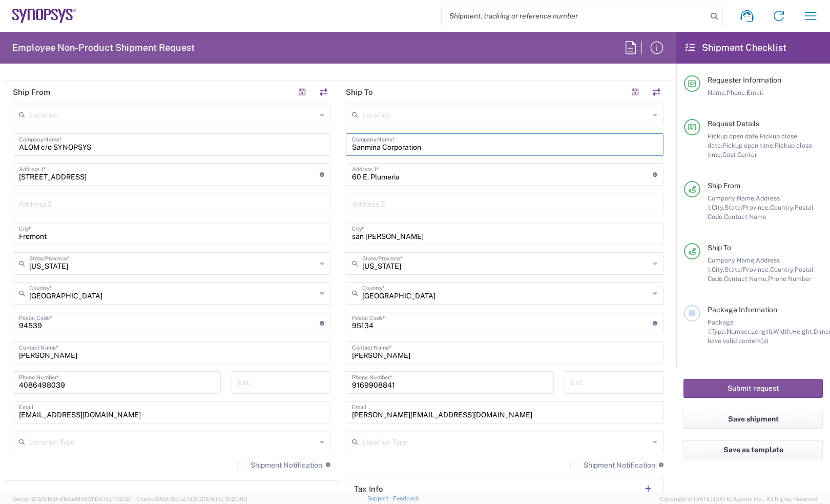
scroll to position [448, 0]
drag, startPoint x: 415, startPoint y: 351, endPoint x: 305, endPoint y: 349, distance: 110.1
click at [305, 350] on div "Ship From Location Aachen DE04 Agrate Brianza IT01 Aschheim DE02 Atlanta US60 A…" at bounding box center [338, 307] width 666 height 457
paste input "Mansi Somaya (Attn: Jessie Vo)"
type input "Mansi Somaya (Attn: Jessie Vo)"
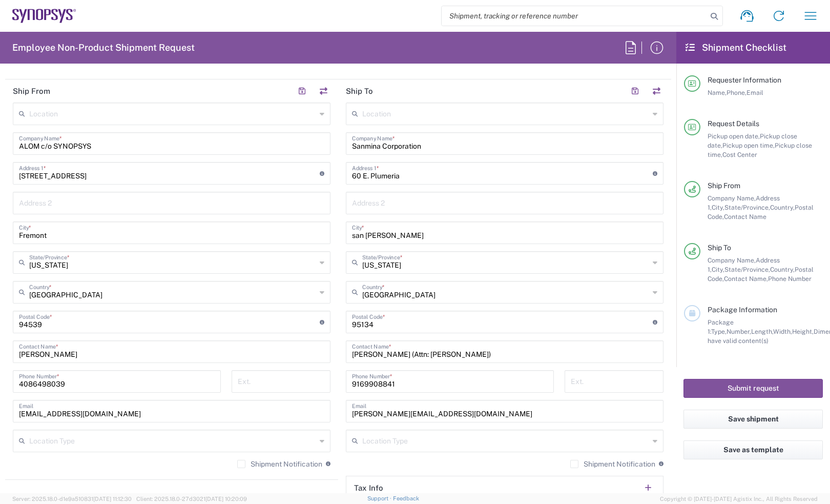
drag, startPoint x: 416, startPoint y: 382, endPoint x: 296, endPoint y: 380, distance: 120.4
click at [296, 380] on div "Ship From Location Aachen DE04 Agrate Brianza IT01 Aschheim DE02 Atlanta US60 A…" at bounding box center [338, 307] width 666 height 457
paste input "669-204-9718"
type input "669-204-9718"
drag, startPoint x: 463, startPoint y: 416, endPoint x: 334, endPoint y: 418, distance: 128.6
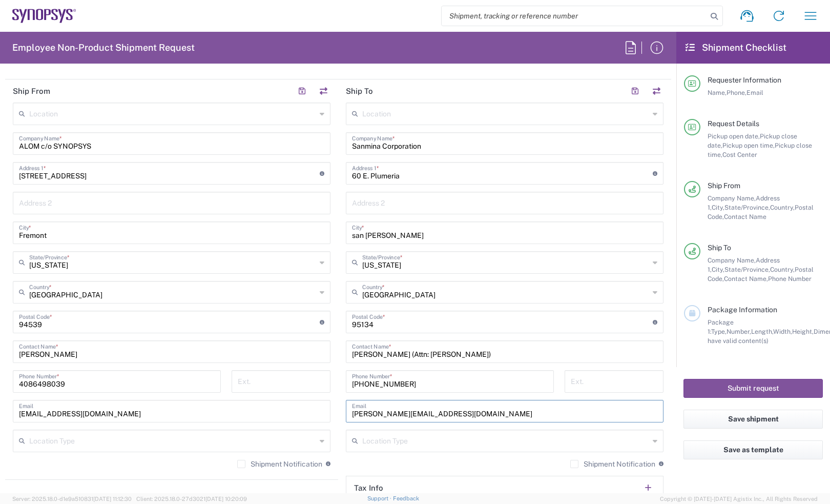
click at [338, 418] on main "Location Aachen DE04 Agrate Brianza IT01 Aschheim DE02 Atlanta US60 Austin US26…" at bounding box center [504, 317] width 333 height 430
paste input "Mansi Somaiya <mansi.somaiya@sanmina.com>"
drag, startPoint x: 401, startPoint y: 410, endPoint x: 253, endPoint y: 415, distance: 148.6
click at [253, 415] on div "Ship From Location Aachen DE04 Agrate Brianza IT01 Aschheim DE02 Atlanta US60 A…" at bounding box center [338, 307] width 666 height 457
click at [461, 413] on input "mansi.somaiya@sanmina.com>" at bounding box center [504, 410] width 305 height 18
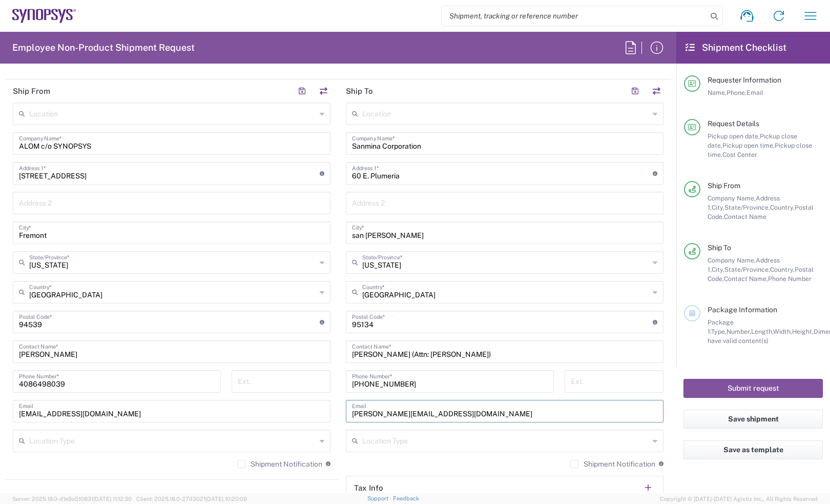
type input "mansi.somaiya@sanmina.com"
click at [570, 464] on label "Shipment Notification" at bounding box center [612, 463] width 85 height 8
click at [574, 464] on input "Shipment Notification" at bounding box center [574, 464] width 0 height 0
click at [227, 464] on div "Shipment Notification If checked, a shipment notification email will be sent to…" at bounding box center [172, 467] width 318 height 16
click at [228, 464] on div "Shipment Notification If checked, a shipment notification email will be sent to…" at bounding box center [172, 467] width 318 height 16
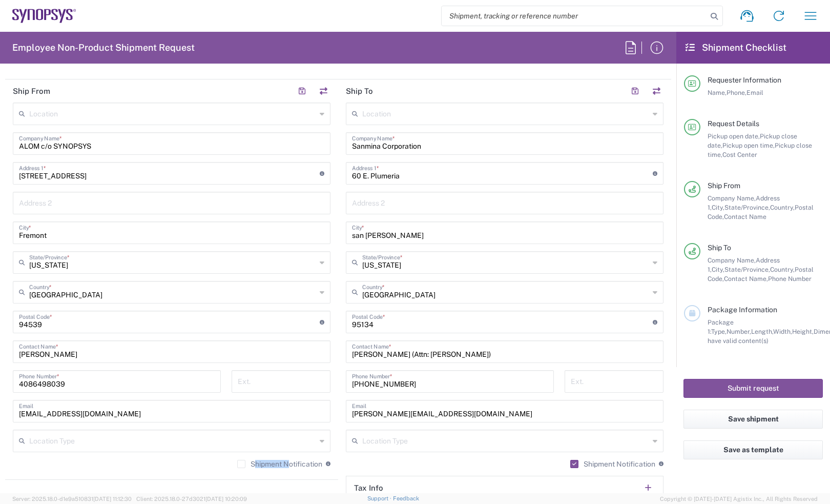
click at [237, 464] on label "Shipment Notification" at bounding box center [279, 463] width 85 height 8
click at [241, 464] on input "Shipment Notification" at bounding box center [241, 464] width 0 height 0
drag, startPoint x: 477, startPoint y: 181, endPoint x: 474, endPoint y: 170, distance: 11.8
click at [477, 181] on input "60 E. Plumeria" at bounding box center [502, 172] width 301 height 18
click at [446, 171] on input "60 E. Plumeria" at bounding box center [502, 172] width 301 height 18
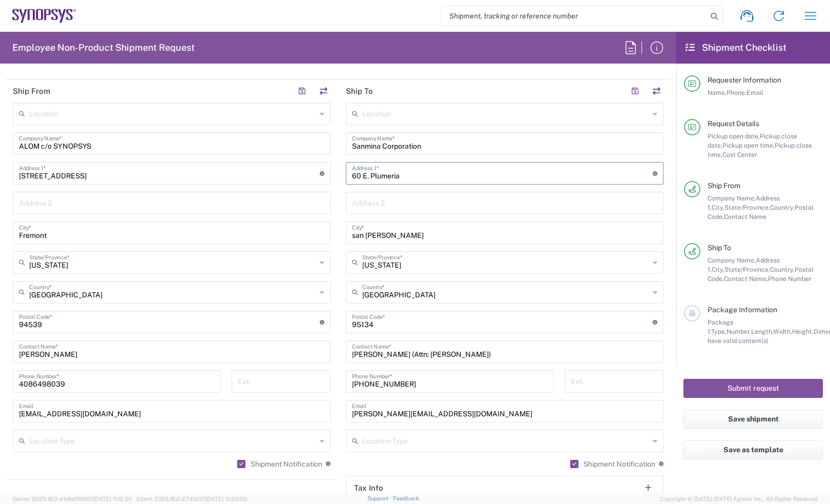
paste input "text"
click at [439, 170] on input "60 E. Plumeria" at bounding box center [502, 172] width 301 height 18
paste input "Building 2 - Dock A"
type input "60 E. Plumeria Building 2 - Dock A"
click at [447, 461] on div "Shipment Notification If checked, a shipment notification email will be sent to…" at bounding box center [505, 467] width 318 height 16
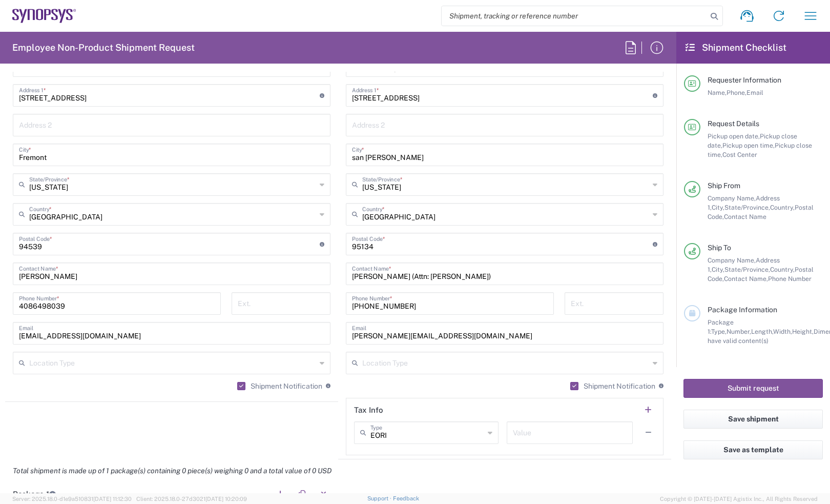
scroll to position [768, 0]
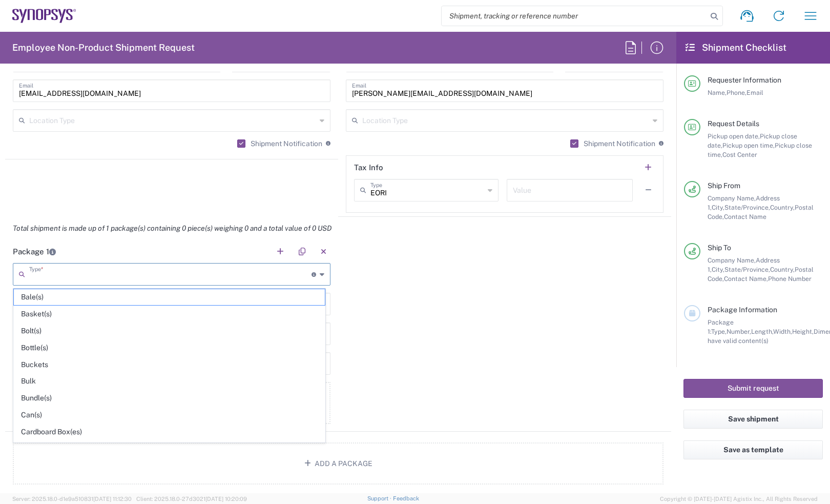
click at [100, 277] on input "text" at bounding box center [170, 273] width 282 height 18
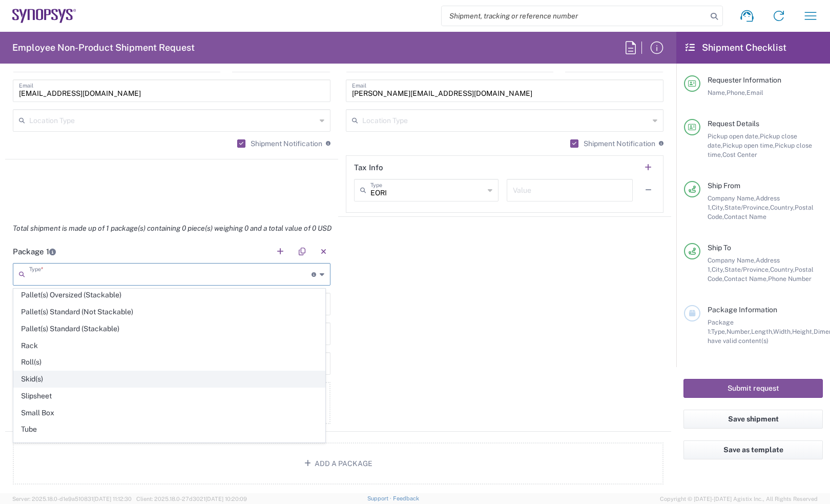
scroll to position [494, 0]
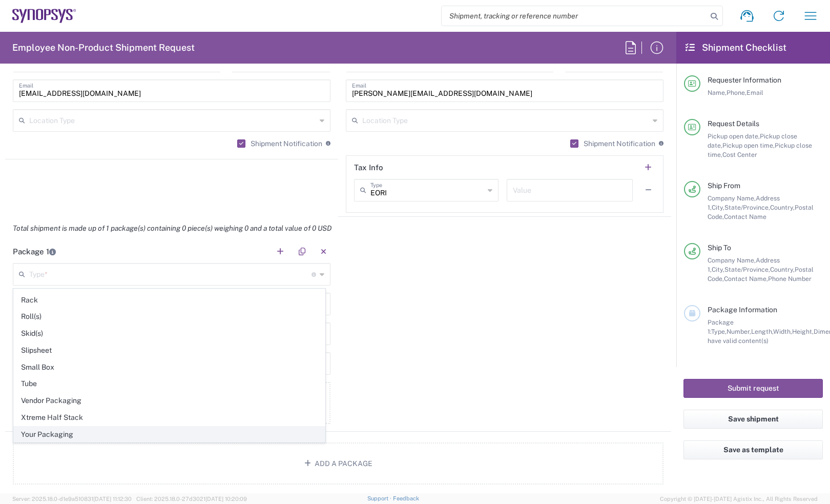
click at [83, 434] on span "Your Packaging" at bounding box center [169, 434] width 311 height 16
type input "Your Packaging"
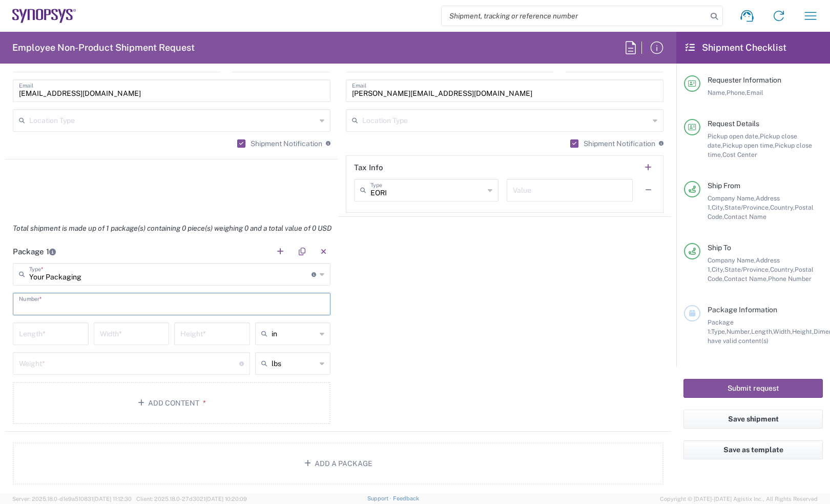
click at [60, 302] on input "text" at bounding box center [171, 303] width 305 height 18
type input "3"
click at [54, 325] on input "number" at bounding box center [51, 333] width 64 height 18
type input "48"
type input "40"
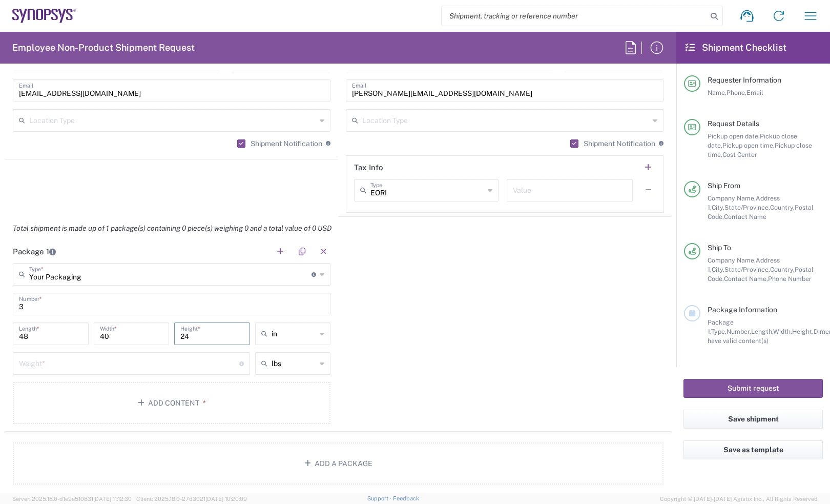
type input "24"
click at [24, 352] on div "Weight * Total weight of package(s) in pounds or kilograms" at bounding box center [131, 363] width 237 height 23
click at [29, 355] on input "number" at bounding box center [129, 362] width 220 height 18
type input "50"
click at [119, 401] on button "Add Content *" at bounding box center [172, 403] width 318 height 42
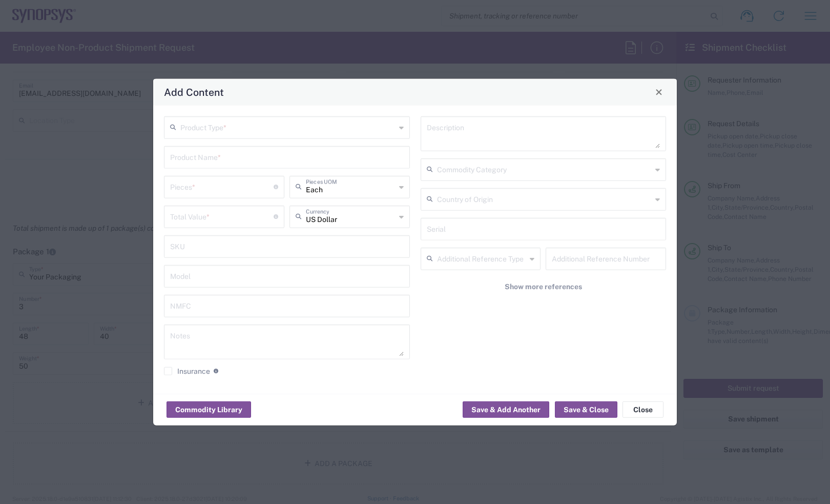
click at [375, 129] on input "text" at bounding box center [287, 126] width 215 height 18
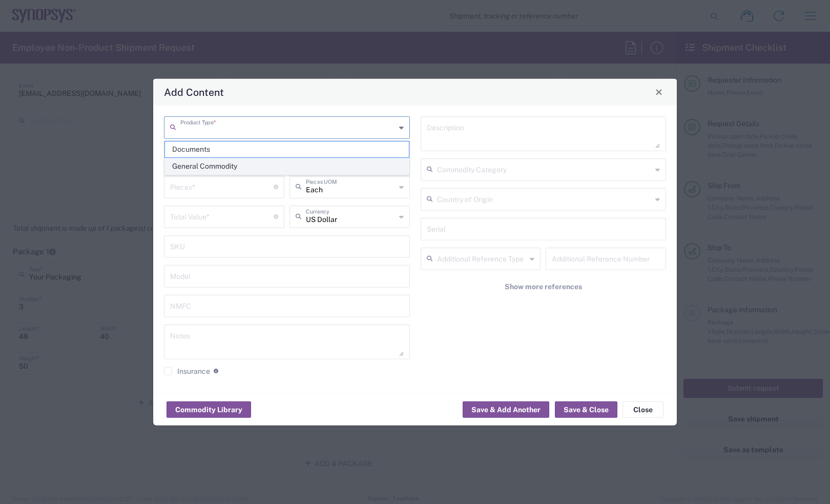
click at [269, 167] on span "General Commodity" at bounding box center [286, 166] width 243 height 16
type input "General Commodity"
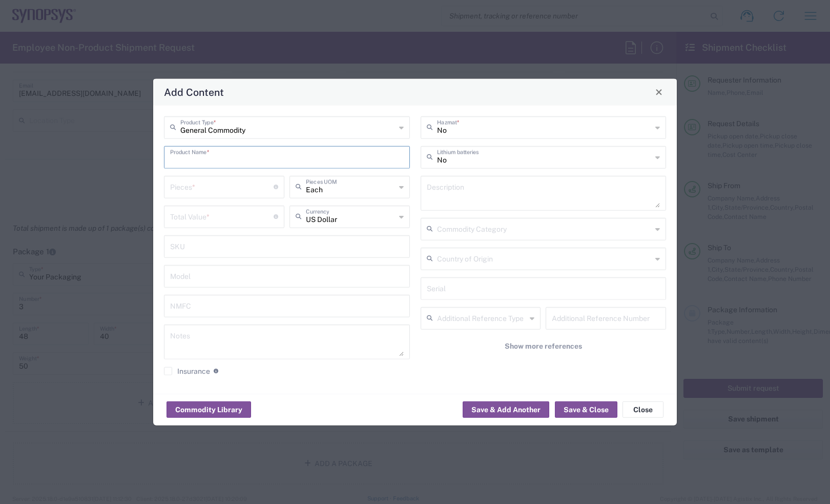
click at [228, 159] on input "text" at bounding box center [287, 156] width 234 height 18
paste input "SH100005512"
type input "SH100005512"
click at [457, 196] on textarea at bounding box center [544, 192] width 234 height 29
paste textarea "HT4H, Cable Assembly, 60cm, CLEAR, 92ohms, 34AWG"
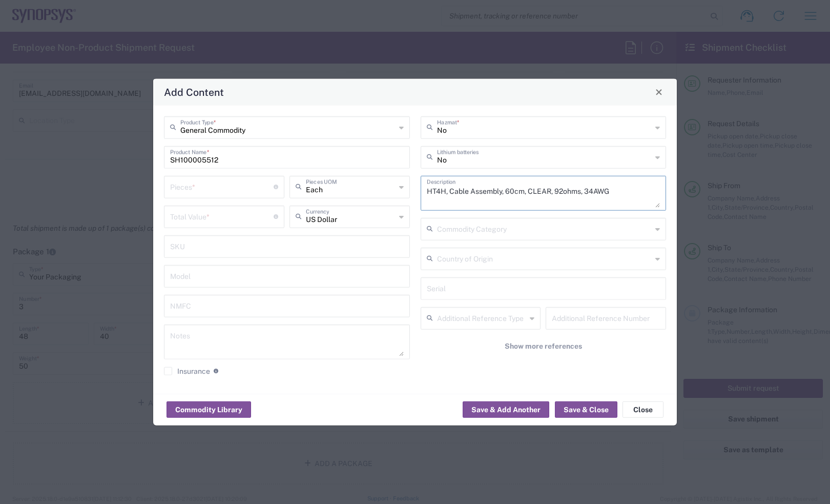
type textarea "HT4H, Cable Assembly, 60cm, CLEAR, 92ohms, 34AWG"
click at [200, 342] on textarea at bounding box center [287, 341] width 234 height 29
paste textarea "115.91"
type textarea "115.91EA"
click at [206, 185] on input "number" at bounding box center [221, 186] width 103 height 18
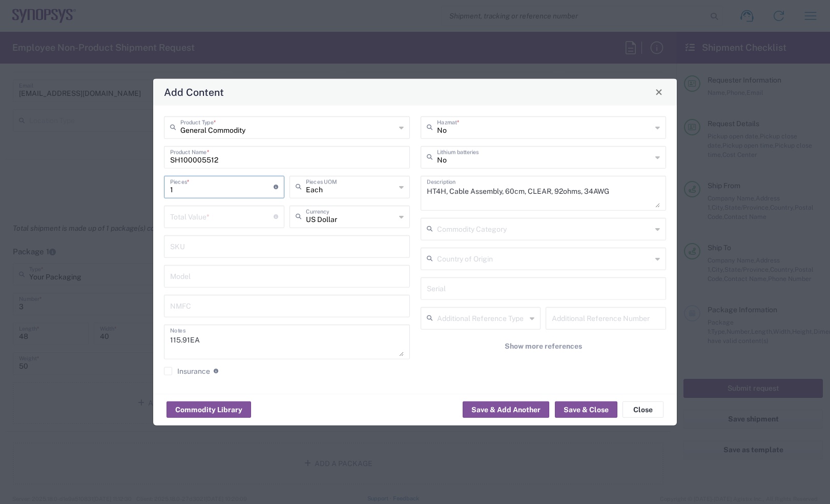
type input "1"
click at [206, 221] on input "number" at bounding box center [221, 215] width 103 height 18
paste input "115.91"
type input "115.91"
drag, startPoint x: 204, startPoint y: 191, endPoint x: 117, endPoint y: 191, distance: 87.1
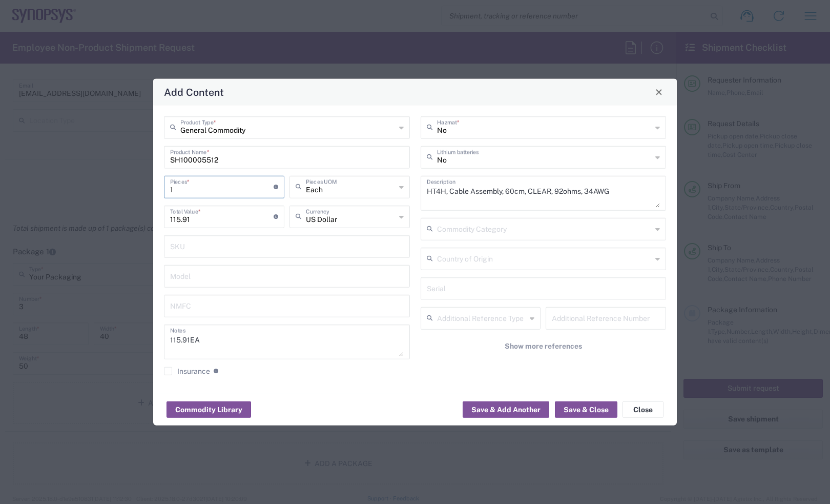
click at [129, 190] on div "Add Content General Commodity Product Type * SH100005512 Product Name * 1 Piece…" at bounding box center [415, 252] width 830 height 504
type input "5"
type input "579.55"
type input "5"
click at [595, 410] on button "Save & Close" at bounding box center [586, 409] width 62 height 16
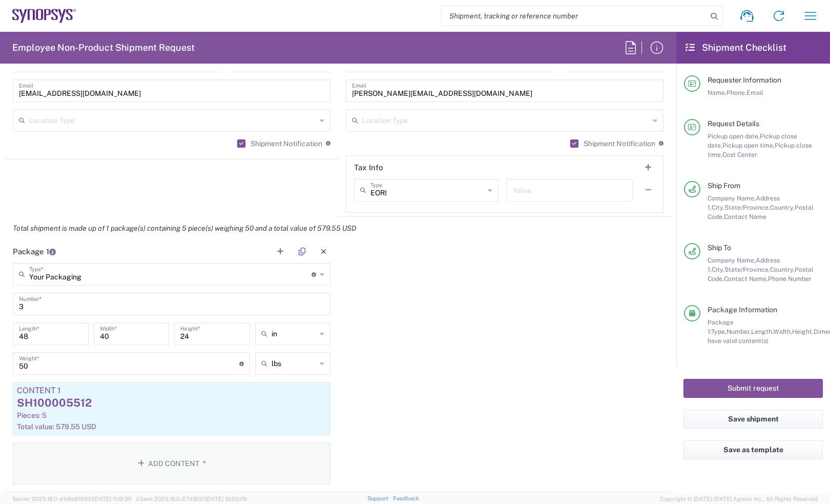
click at [172, 457] on button "Add Content *" at bounding box center [172, 463] width 318 height 42
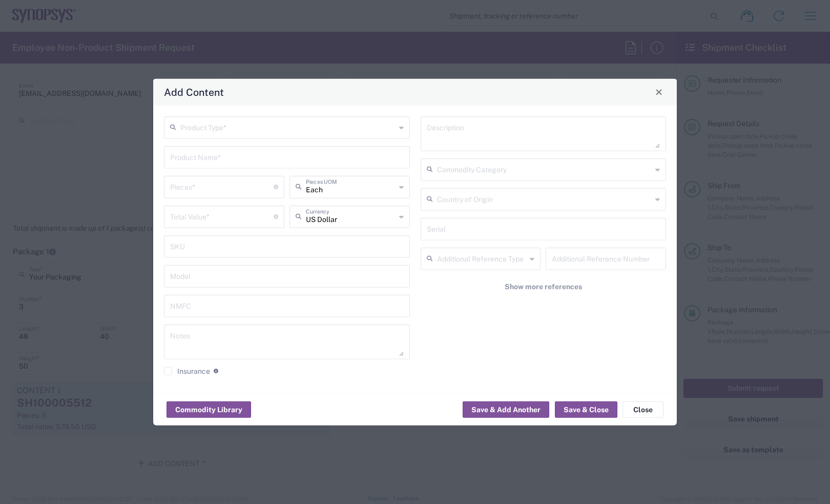
click at [290, 124] on input "text" at bounding box center [287, 126] width 215 height 18
click at [272, 165] on span "General Commodity" at bounding box center [286, 166] width 243 height 16
type input "General Commodity"
click at [269, 164] on input "text" at bounding box center [287, 156] width 234 height 18
paste input "SH100004986"
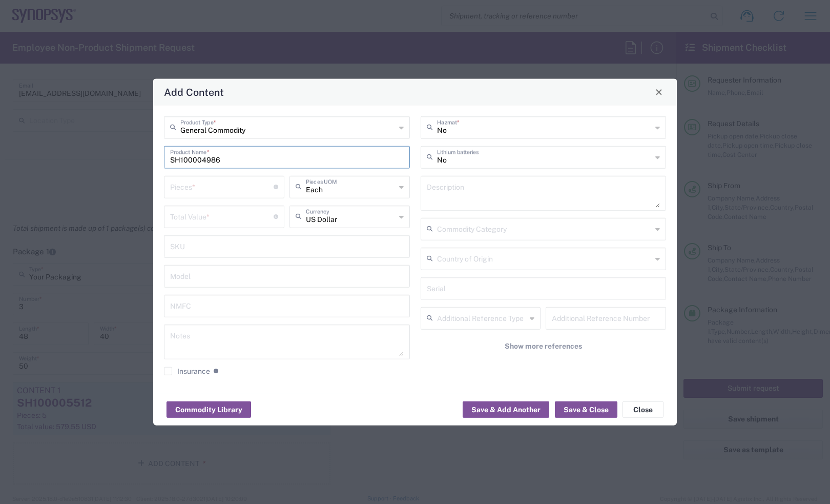
type input "SH100004986"
click at [477, 184] on textarea at bounding box center [544, 192] width 234 height 29
paste textarea "ARP6_25x6, Cable Assembly, 90cm, RED, 50ohms, 34AWG"
type textarea "ARP6_25x6, Cable Assembly, 90cm, RED, 50ohms, 34AWG"
drag, startPoint x: 153, startPoint y: 154, endPoint x: 102, endPoint y: 144, distance: 51.0
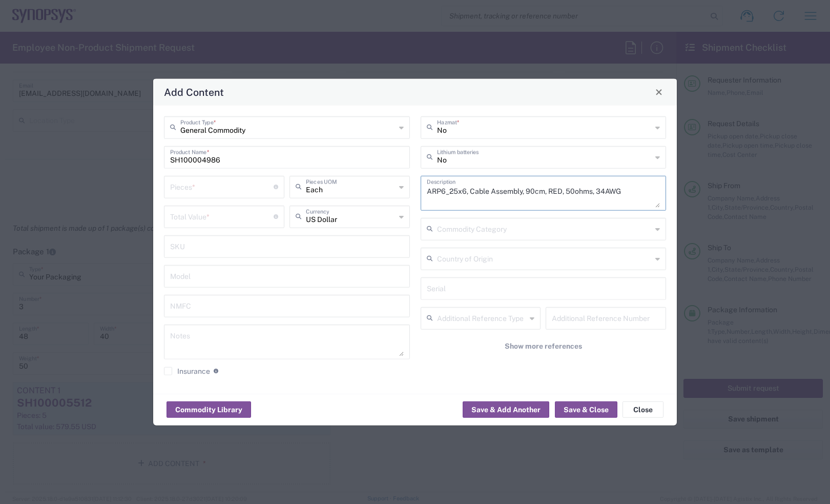
click at [102, 144] on div "Add Content General Commodity Product Type * SH100004986 Product Name * Pieces …" at bounding box center [415, 252] width 830 height 504
paste input "ARP6_25x6, Cable Assembly, 90cm, RED, 50ohms, 34AWG"
type input "SH100004986"
click at [220, 341] on textarea at bounding box center [287, 341] width 234 height 29
paste textarea "136.36"
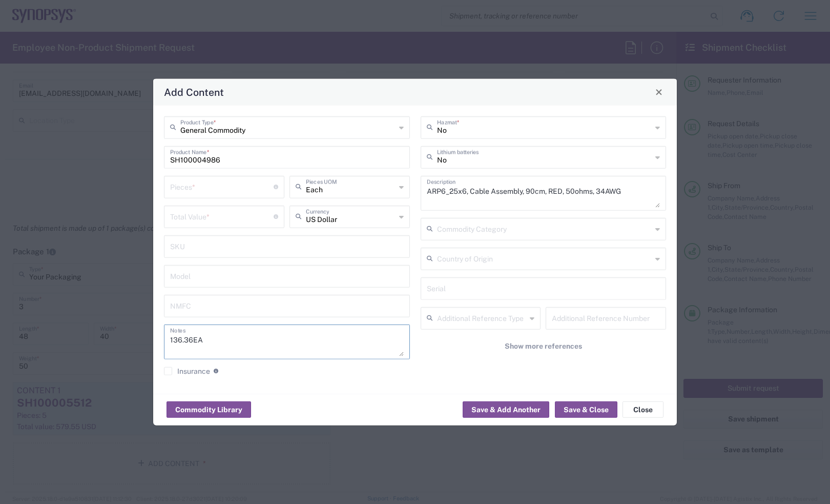
type textarea "136.36EA"
click at [218, 190] on input "number" at bounding box center [221, 186] width 103 height 18
type input "1"
click at [209, 211] on input "number" at bounding box center [221, 215] width 103 height 18
paste input "136.36"
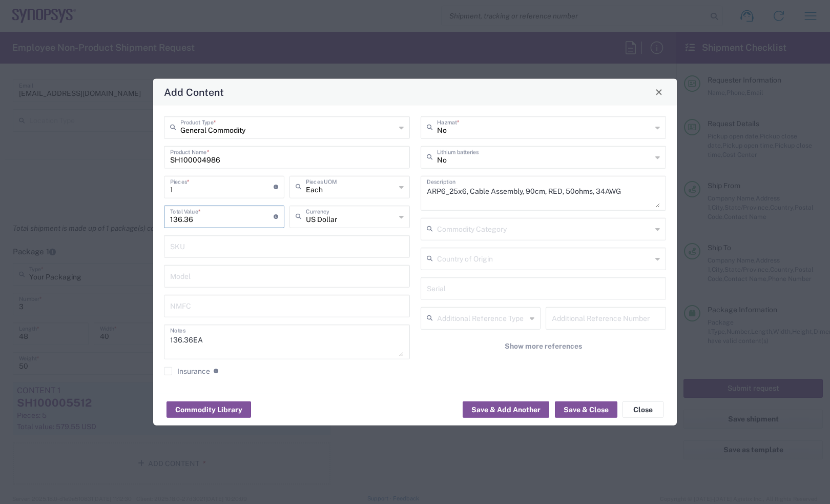
type input "136.36"
drag, startPoint x: 201, startPoint y: 188, endPoint x: 67, endPoint y: 183, distance: 134.3
click at [67, 183] on div "Add Content General Commodity Product Type * SH100004986 Product Name * 1 Piece…" at bounding box center [415, 252] width 830 height 504
type input "3"
type input "409.08"
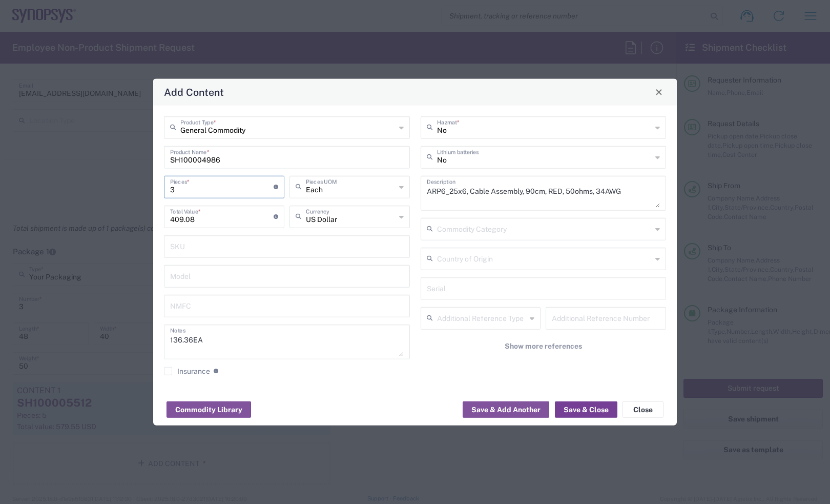
type input "3"
click at [603, 408] on button "Save & Close" at bounding box center [586, 409] width 62 height 16
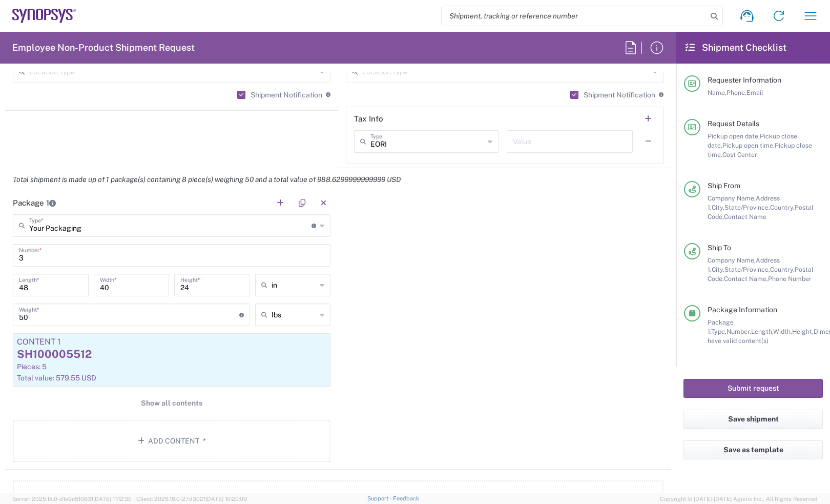
scroll to position [1024, 0]
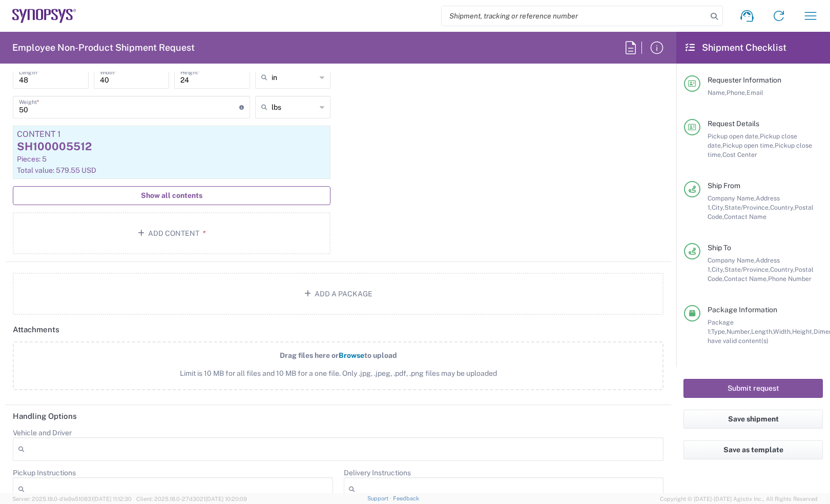
click at [184, 186] on button "Show all contents" at bounding box center [172, 195] width 318 height 19
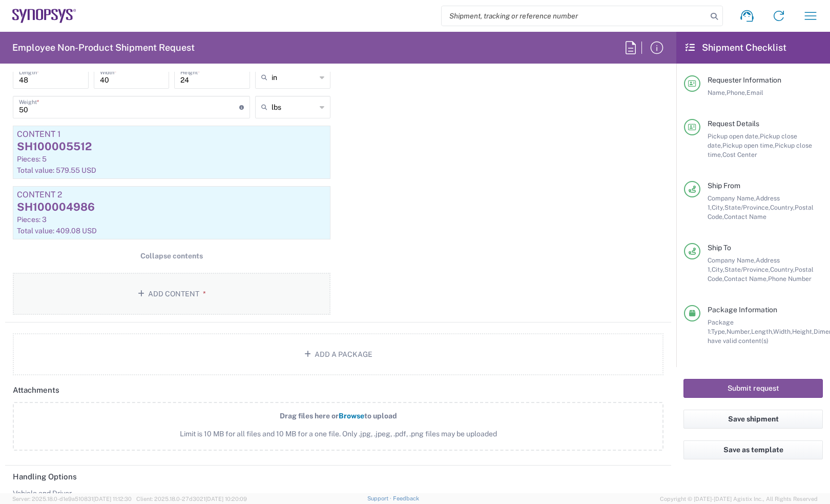
click at [170, 287] on button "Add Content *" at bounding box center [172, 293] width 318 height 42
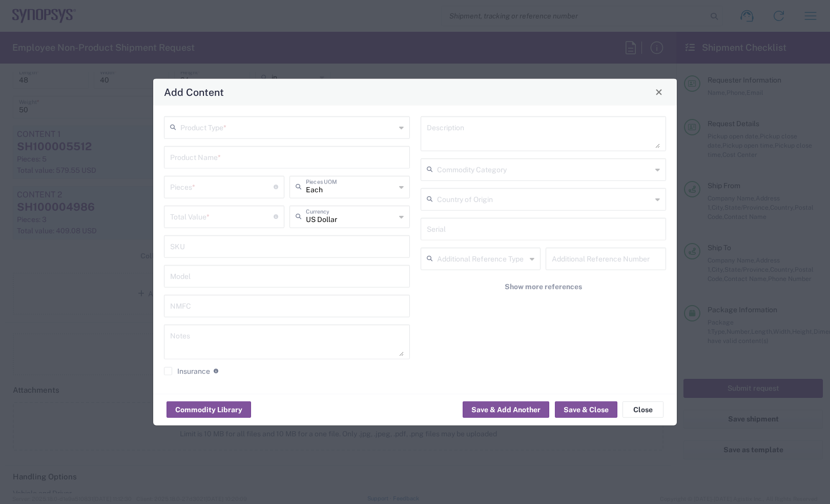
click at [247, 125] on input "text" at bounding box center [287, 126] width 215 height 18
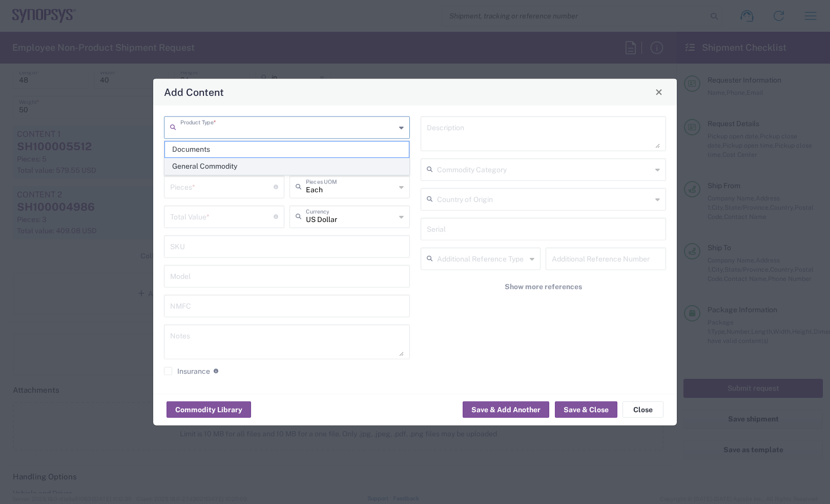
click at [255, 163] on span "General Commodity" at bounding box center [286, 166] width 243 height 16
type input "General Commodity"
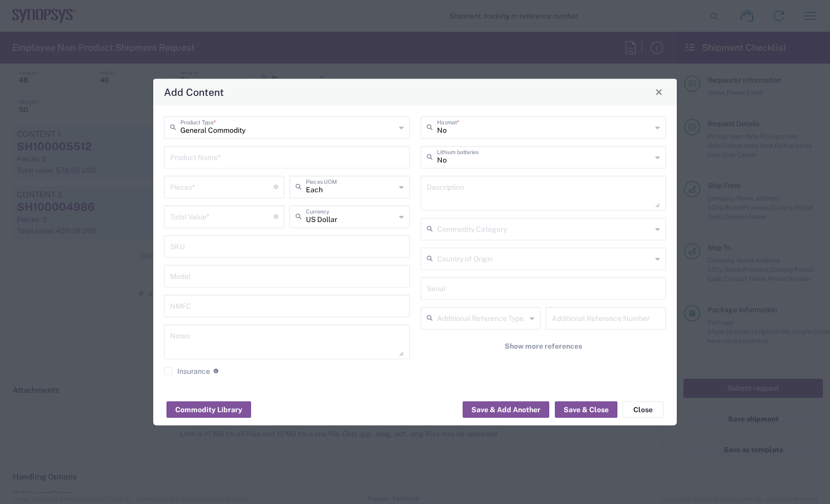
click at [248, 154] on input "text" at bounding box center [287, 156] width 234 height 18
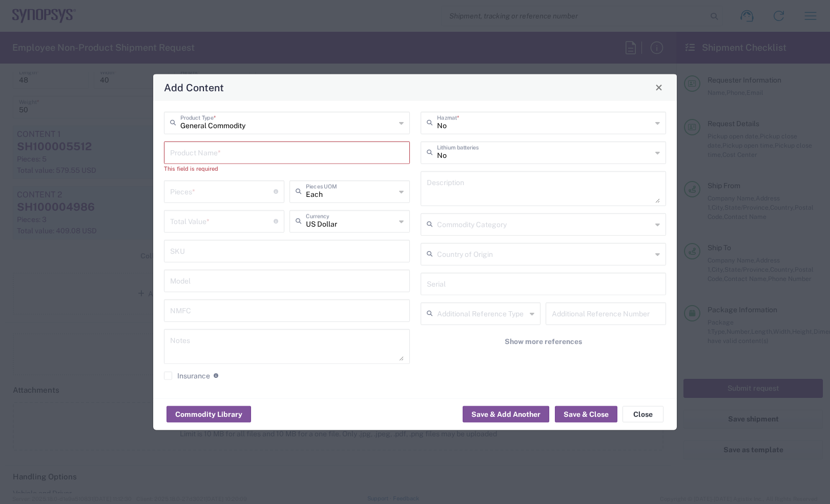
click at [259, 148] on input "text" at bounding box center [287, 151] width 234 height 18
paste input "SH100005003"
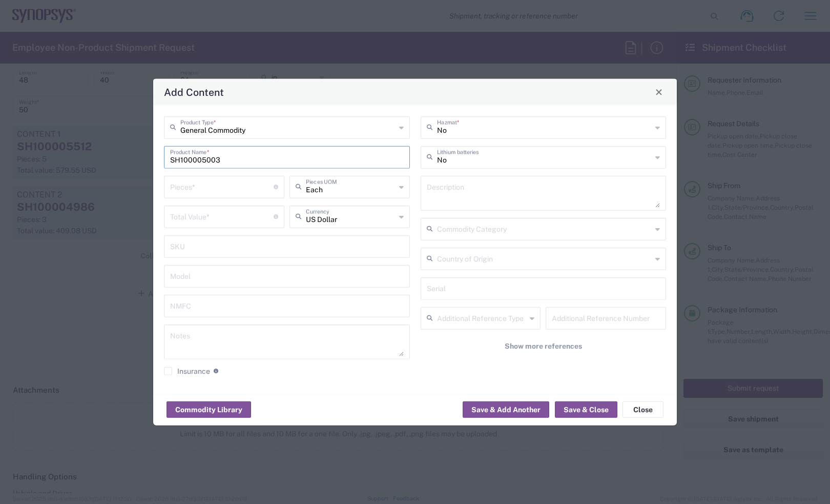
type input "SH100005003"
click at [290, 331] on textarea at bounding box center [287, 341] width 234 height 29
paste textarea "115.91"
type textarea "115.91EA"
click at [200, 187] on input "number" at bounding box center [221, 186] width 103 height 18
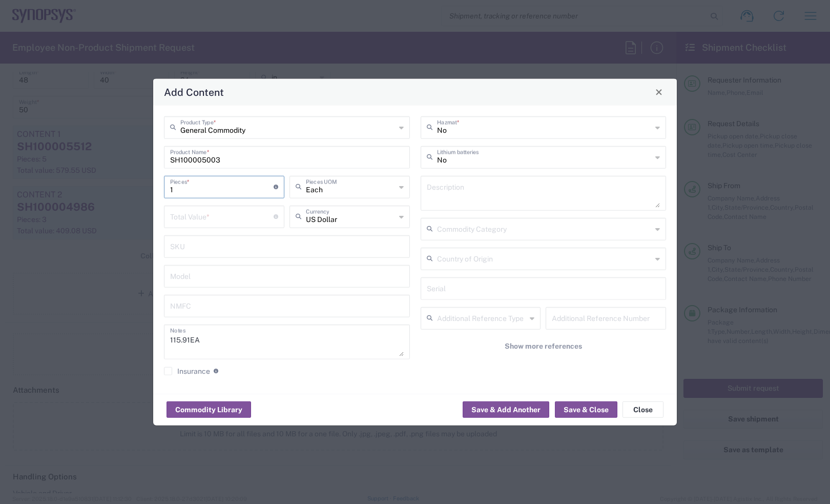
type input "1"
click at [204, 229] on div "Total Value * Total value of all the pieces" at bounding box center [223, 220] width 125 height 30
click at [201, 206] on input "number" at bounding box center [221, 215] width 103 height 18
paste input "115.91"
type input "115.91"
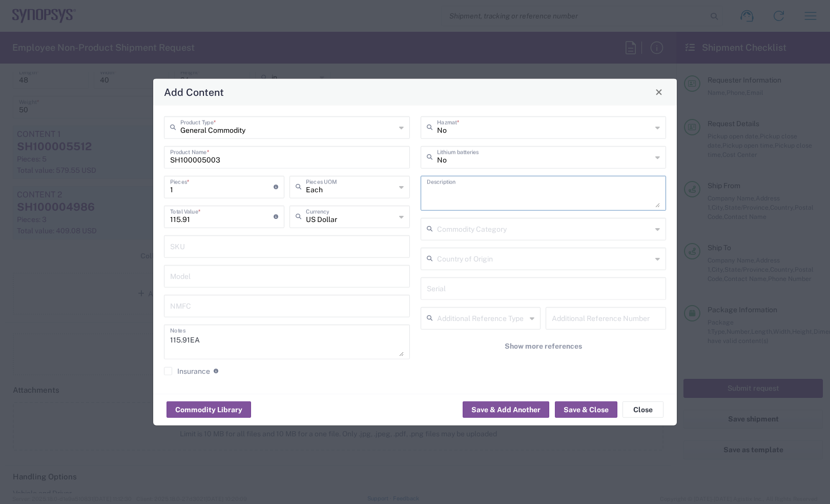
click at [461, 193] on textarea at bounding box center [544, 192] width 234 height 29
paste textarea "ARP6_25x6, Cable Assembly, 35cm, clear, 50ohms, 34AWG"
type textarea "ARP6_25x6, Cable Assembly, 35cm, clear, 50ohms, 34AWG"
drag, startPoint x: 223, startPoint y: 182, endPoint x: 127, endPoint y: 182, distance: 95.8
click at [127, 182] on div "Add Content General Commodity Product Type * SH100005003 Product Name * 1 Piece…" at bounding box center [415, 252] width 830 height 504
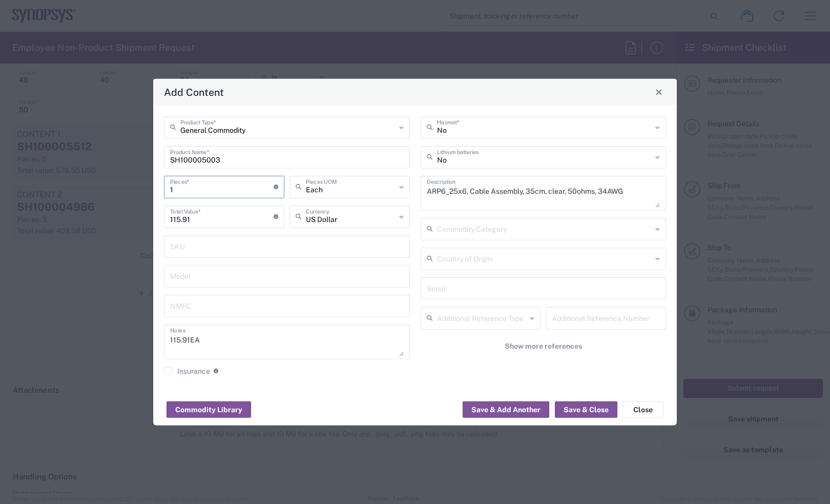
type input "2"
type input "231.82"
type input "2"
click at [576, 408] on button "Save & Close" at bounding box center [586, 409] width 62 height 16
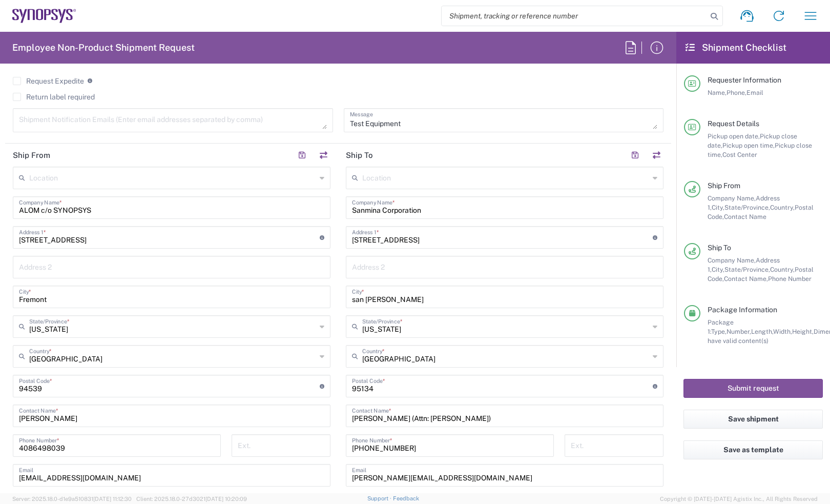
scroll to position [256, 0]
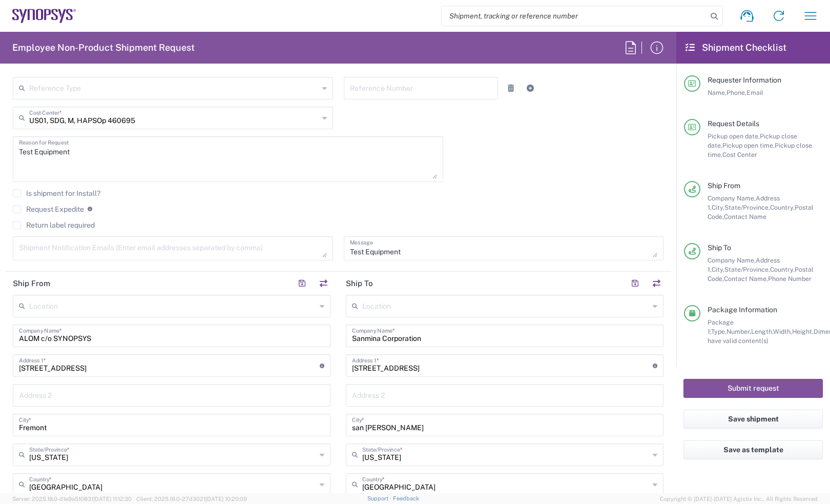
drag, startPoint x: 591, startPoint y: 173, endPoint x: 597, endPoint y: 168, distance: 8.0
click at [591, 173] on div "09/15/2025 × Pickup open date * Cancel Apply 04:00 PM Pickup open time * 09/15/…" at bounding box center [338, 111] width 661 height 312
click at [169, 251] on textarea at bounding box center [173, 248] width 308 height 18
paste textarea "inventory-team <inventory-team@synopsys.com>"
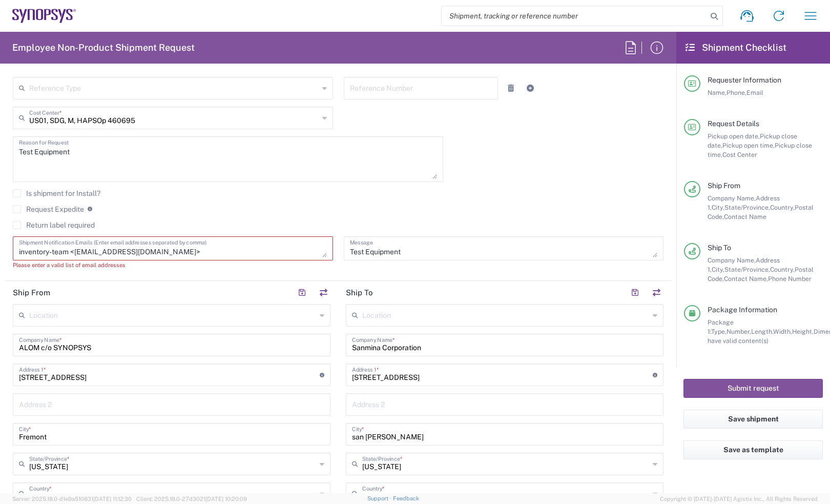
click at [219, 247] on textarea "inventory-team <inventory-team@synopsys.com>" at bounding box center [173, 248] width 308 height 18
paste textarea "Jeanette Balentine <balen@synopsys.com>"
click at [323, 255] on div "inventory-team <inventory-team@synopsys.com>Jeanette Balentine <balen@synopsys.…" at bounding box center [173, 248] width 320 height 24
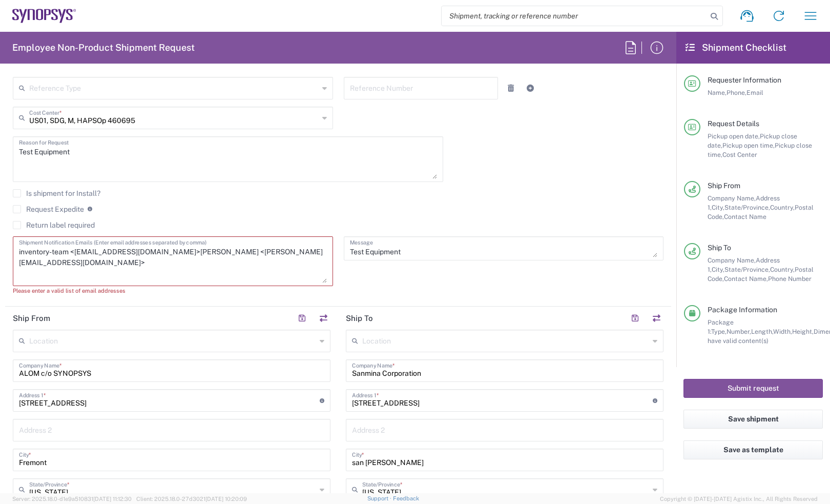
drag, startPoint x: 316, startPoint y: 256, endPoint x: 313, endPoint y: 297, distance: 41.1
click at [313, 283] on textarea "inventory-team <inventory-team@synopsys.com>Jeanette Balentine <balen@synopsys.…" at bounding box center [173, 261] width 308 height 44
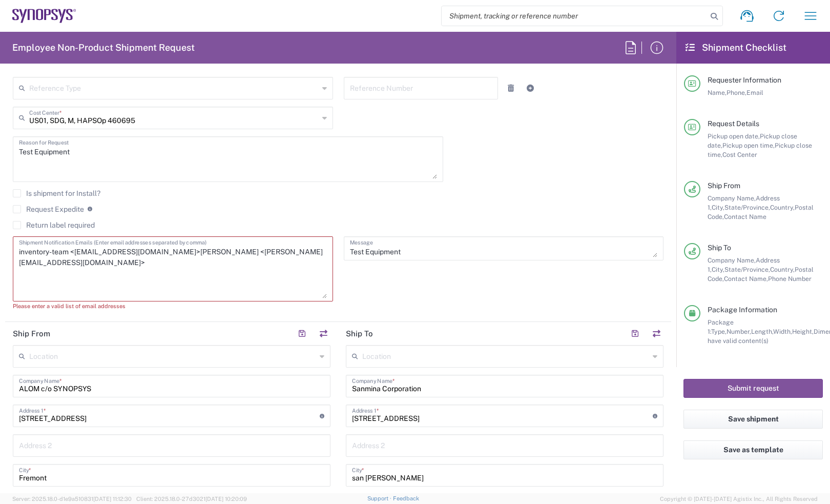
click at [164, 257] on textarea "inventory-team <inventory-team@synopsys.com>Jeanette Balentine <balen@synopsys.…" at bounding box center [173, 268] width 308 height 59
paste textarea "Jessie Vo <jessievo@synopsys.com>"
drag, startPoint x: 74, startPoint y: 248, endPoint x: -19, endPoint y: 245, distance: 93.3
click at [0, 245] on html "Shipment request Shipment tracking Employee non-product shipment request My shi…" at bounding box center [415, 252] width 830 height 504
click at [110, 254] on textarea "inventory-team@synopsys.Jessie Vo <jessievo@synopsys.com>com>Jeanette Balentine…" at bounding box center [173, 268] width 308 height 59
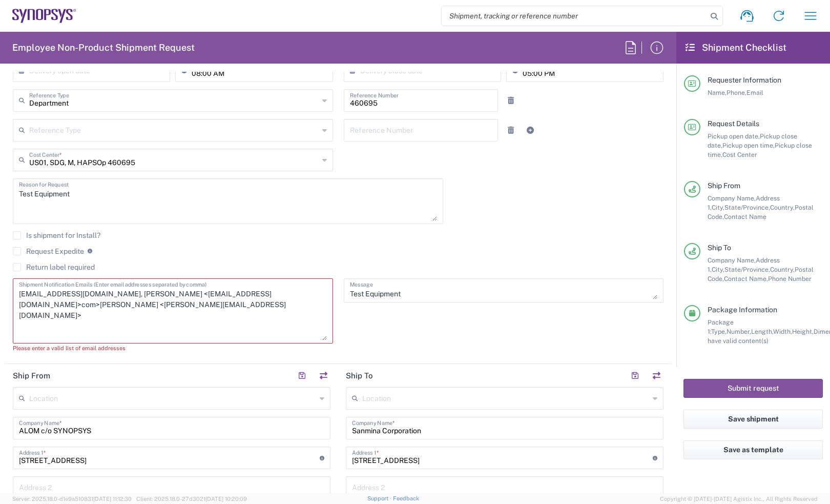
scroll to position [192, 0]
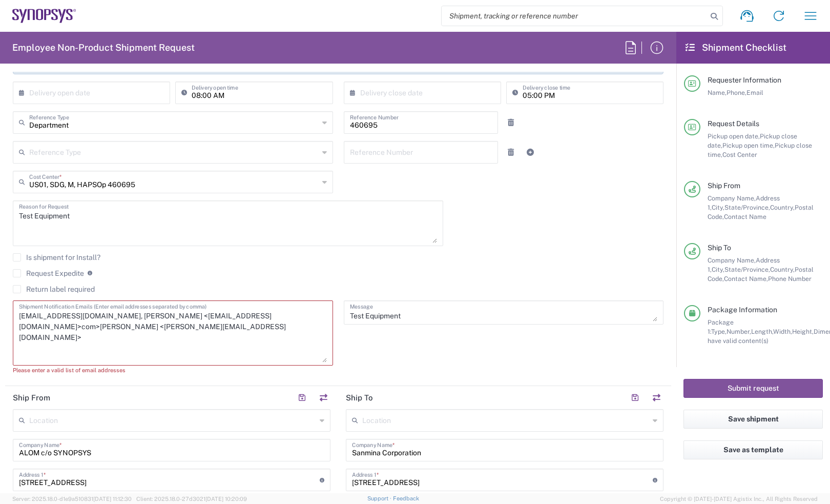
click at [158, 318] on textarea "inventory-team@synopsys.com, essie Vo <jessievo@synopsys.com>com>Jeanette Balen…" at bounding box center [173, 332] width 308 height 59
drag, startPoint x: 296, startPoint y: 315, endPoint x: 205, endPoint y: 312, distance: 90.7
click at [205, 312] on textarea "inventory-team@synopsys.com, jessievo@synopsys.com>com>Jeanette Balentine <bale…" at bounding box center [173, 332] width 308 height 59
click at [210, 313] on textarea "inventory-team@synopsys.com, jessievo@synopsys.com<balen@synopsys.com>" at bounding box center [173, 332] width 308 height 59
click at [298, 313] on textarea "inventory-team@synopsys.com, jessievo@synopsys.com, balen@synopsys.com>" at bounding box center [173, 332] width 308 height 59
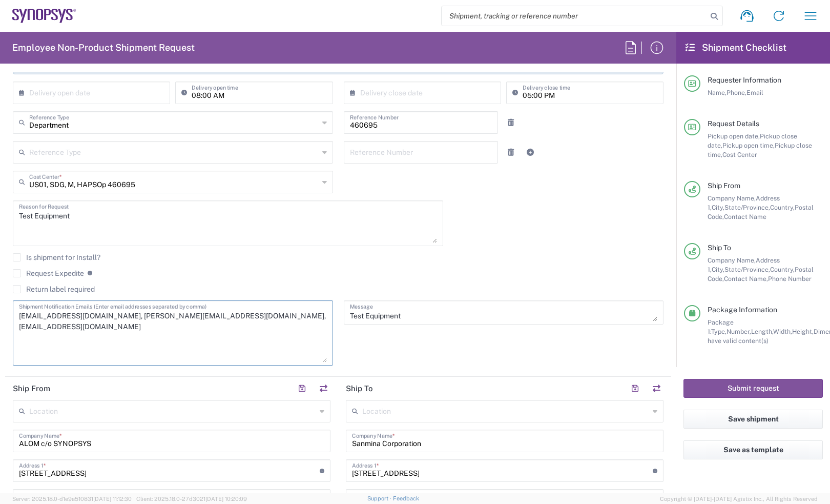
type textarea "inventory-team@synopsys.com, jessievo@synopsys.com, balen@synopsys.com"
click at [481, 262] on div "Is shipment for Install?" at bounding box center [338, 260] width 651 height 15
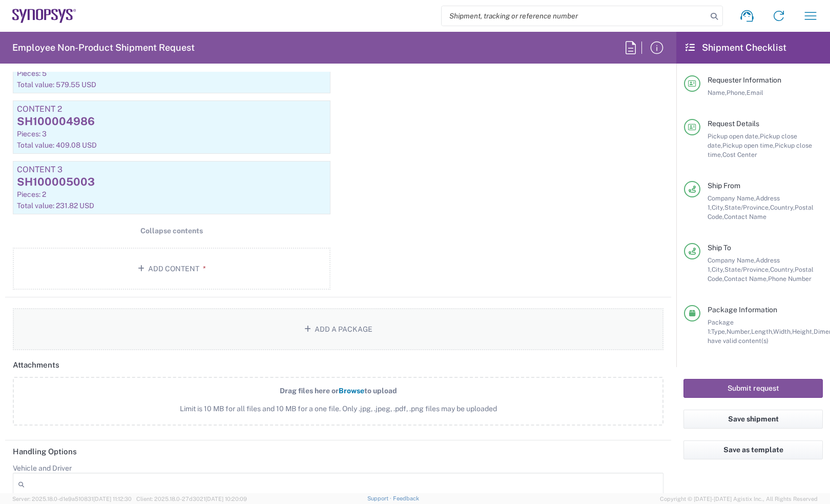
scroll to position [1152, 0]
click at [721, 381] on button "Submit request" at bounding box center [752, 388] width 139 height 19
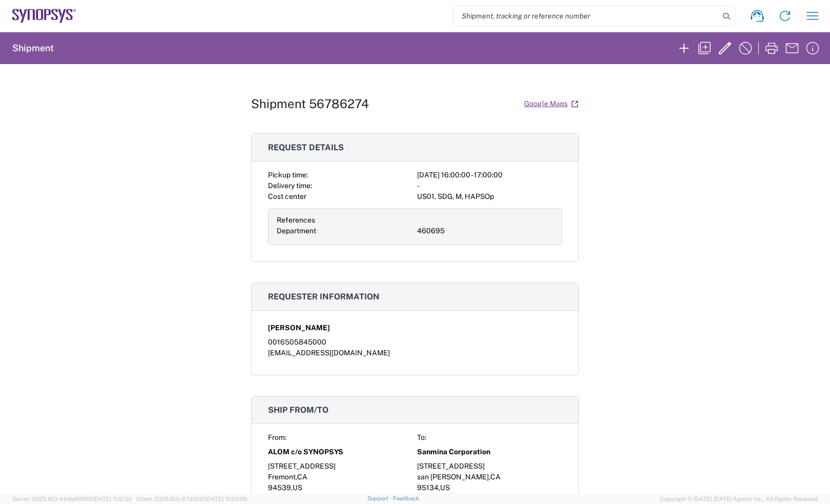
click at [336, 97] on h1 "Shipment 56786274" at bounding box center [310, 103] width 118 height 15
click at [333, 104] on h1 "Shipment 56786274" at bounding box center [310, 103] width 118 height 15
copy h1 "56786274"
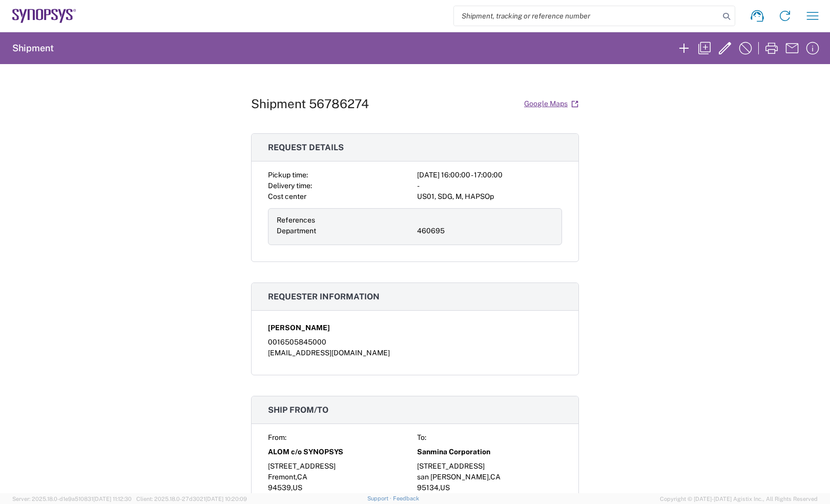
click at [502, 83] on div "Shipment 56786274 Google Maps Request details Pickup time: 2025-09-15 16:00:00 …" at bounding box center [415, 278] width 328 height 429
click at [347, 98] on h1 "Shipment 56786274" at bounding box center [310, 103] width 118 height 15
copy h1 "56786274"
click at [636, 302] on div "Shipment 56786274 Google Maps Request details Pickup time: 2025-09-15 16:00:00 …" at bounding box center [415, 278] width 830 height 429
